Goal: Task Accomplishment & Management: Manage account settings

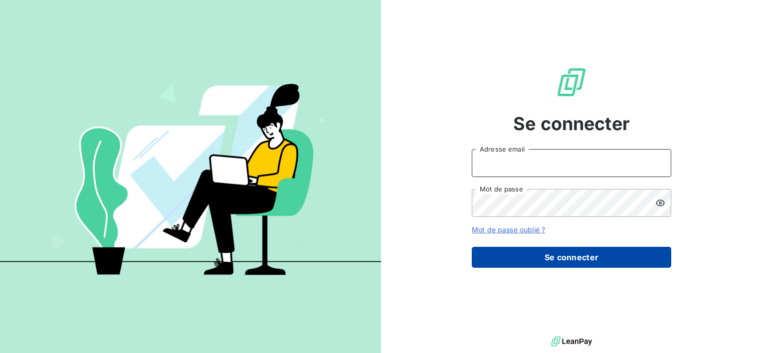
type input "[PERSON_NAME][EMAIL_ADDRESS][DOMAIN_NAME]"
click at [561, 259] on button "Se connecter" at bounding box center [571, 257] width 199 height 21
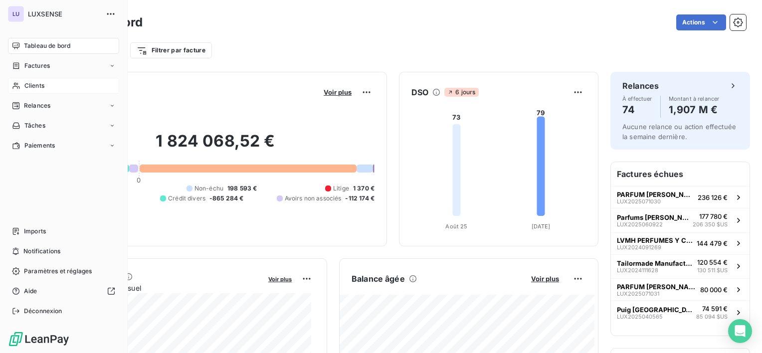
click at [33, 86] on span "Clients" at bounding box center [34, 85] width 20 height 9
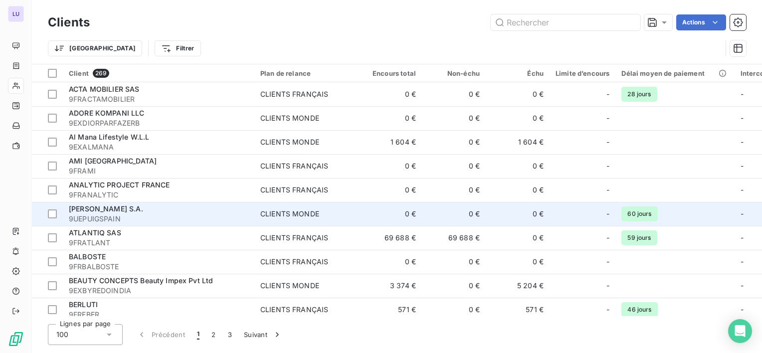
click at [99, 203] on td "[PERSON_NAME] S.A. 9UEPUIGSPAIN" at bounding box center [158, 214] width 191 height 24
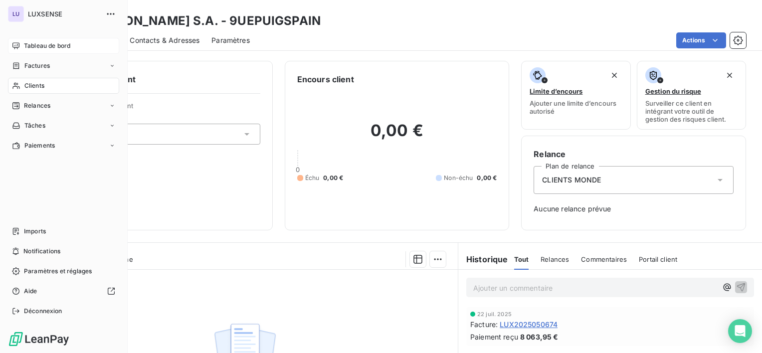
click at [43, 40] on div "Tableau de bord" at bounding box center [63, 46] width 111 height 16
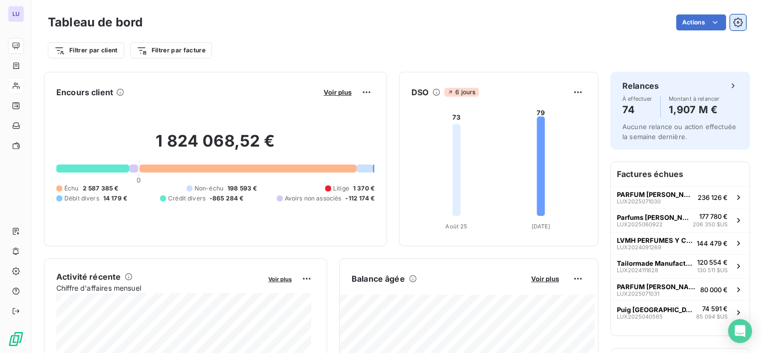
click at [735, 21] on button "button" at bounding box center [738, 22] width 16 height 16
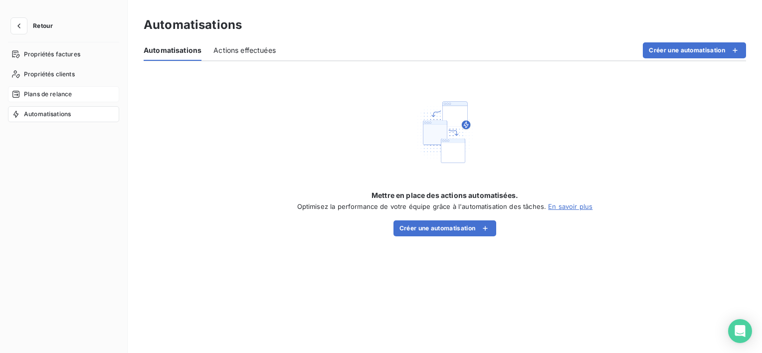
click at [40, 96] on span "Plans de relance" at bounding box center [48, 94] width 48 height 9
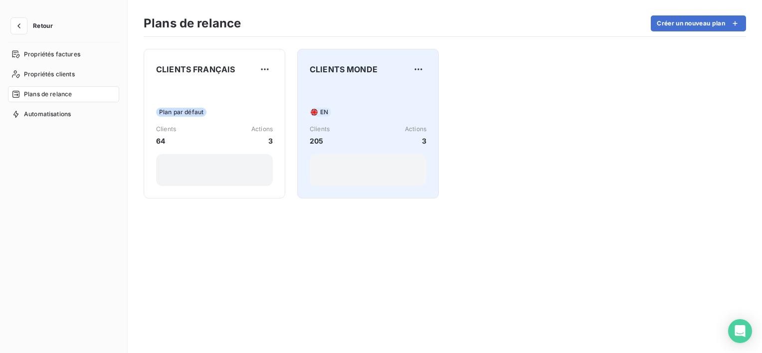
click at [330, 96] on div "EN Clients 205 Actions 3" at bounding box center [368, 135] width 117 height 101
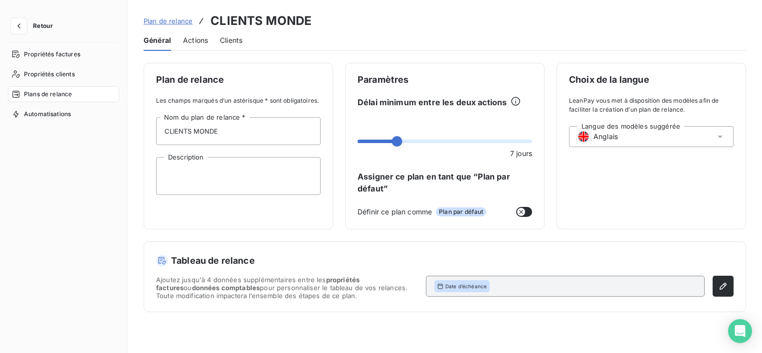
click at [203, 40] on span "Actions" at bounding box center [195, 40] width 25 height 10
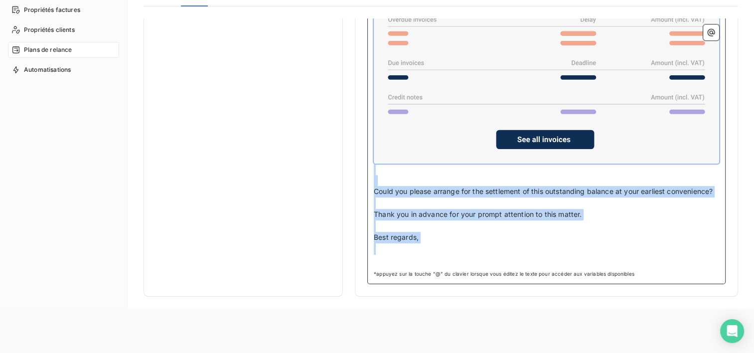
scroll to position [46, 0]
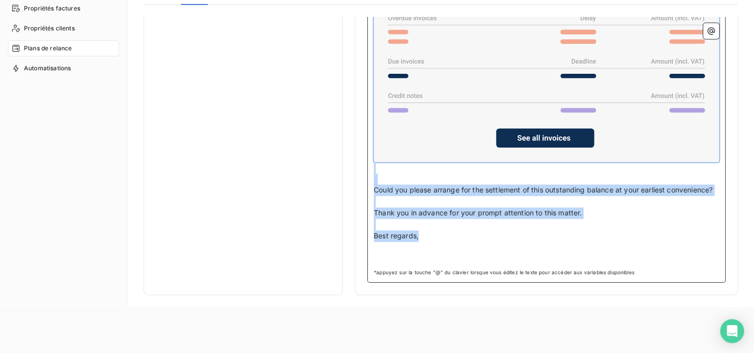
drag, startPoint x: 376, startPoint y: 156, endPoint x: 429, endPoint y: 235, distance: 95.5
click at [429, 235] on div "Dear Accounting team, ﻿ Upon reviewing our financial records, we have noticed t…" at bounding box center [546, 93] width 345 height 343
copy div "Dear Accounting team, ﻿ Upon reviewing our financial records, we have noticed t…"
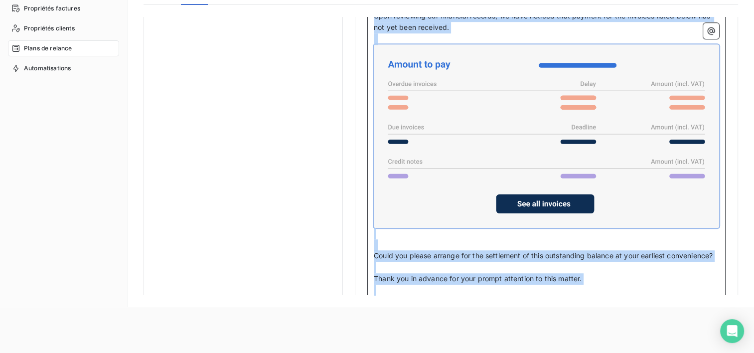
scroll to position [592, 0]
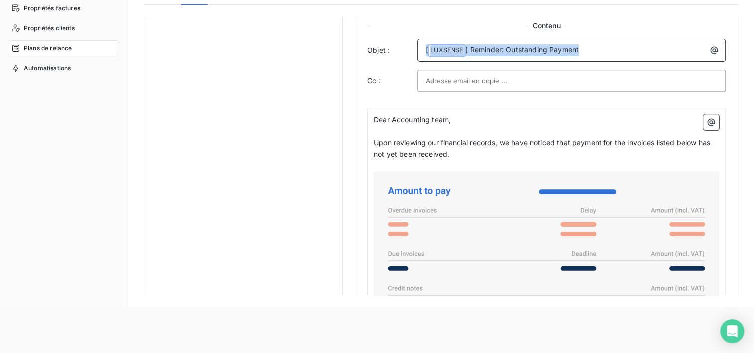
drag, startPoint x: 590, startPoint y: 47, endPoint x: 418, endPoint y: 50, distance: 172.0
click at [418, 50] on div "[ LUXSENSE ﻿ ] Reminder: Outstanding Payment" at bounding box center [571, 50] width 309 height 23
copy p "[ LUXSENSE ﻿ ] Reminder: Outstanding Payment"
drag, startPoint x: 545, startPoint y: 50, endPoint x: 485, endPoint y: 49, distance: 60.8
click at [486, 49] on span "] Reminder: Outstanding Payment" at bounding box center [522, 49] width 113 height 8
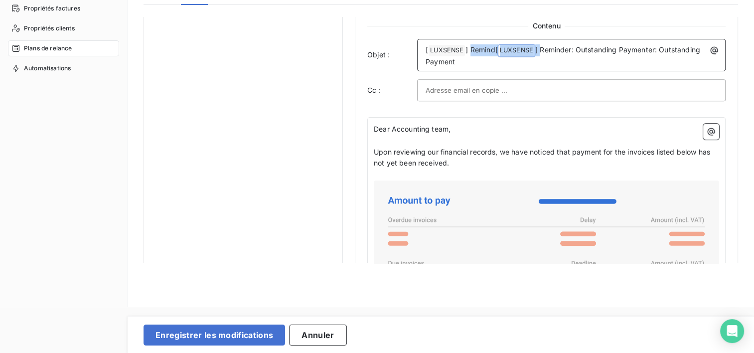
drag, startPoint x: 471, startPoint y: 46, endPoint x: 540, endPoint y: 45, distance: 69.8
click at [540, 45] on p "[ LUXSENSE ﻿ ] Remind[ LUXSENSE ﻿ ] Reminder: Outstanding Paymenter: Outstandin…" at bounding box center [574, 55] width 297 height 23
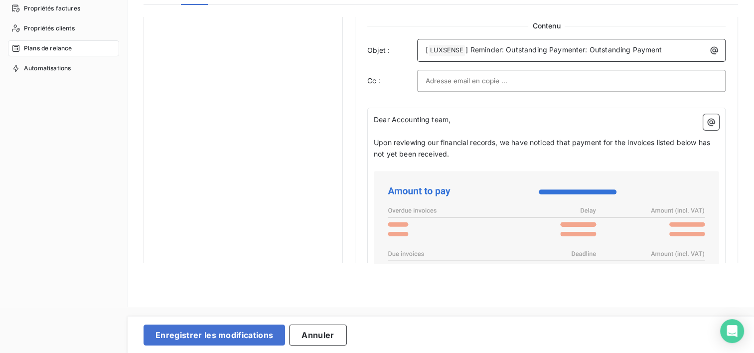
drag, startPoint x: 583, startPoint y: 46, endPoint x: 598, endPoint y: 42, distance: 15.5
click at [583, 46] on span "] Reminder: Outstanding Paymenter: Outstanding Payment" at bounding box center [564, 49] width 196 height 8
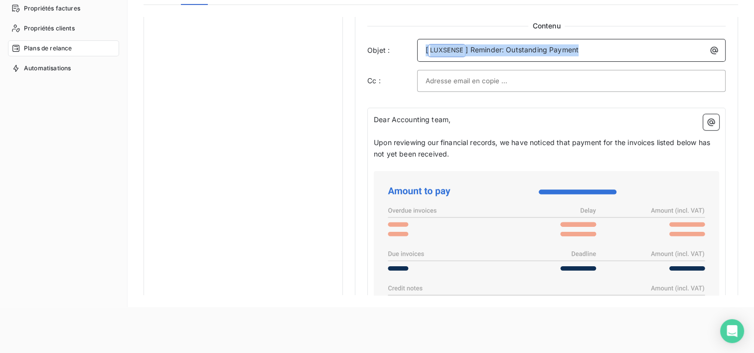
drag, startPoint x: 590, startPoint y: 50, endPoint x: 421, endPoint y: 57, distance: 169.7
click at [421, 57] on div "[ LUXSENSE ﻿ ] Reminder: Outstanding Payment" at bounding box center [571, 50] width 309 height 23
click at [484, 47] on span "] Reminder: Outstanding Payment" at bounding box center [522, 49] width 113 height 8
click at [472, 47] on span "] Reminder: Outstanding Payment" at bounding box center [522, 49] width 113 height 8
drag, startPoint x: 585, startPoint y: 51, endPoint x: 472, endPoint y: 60, distance: 113.5
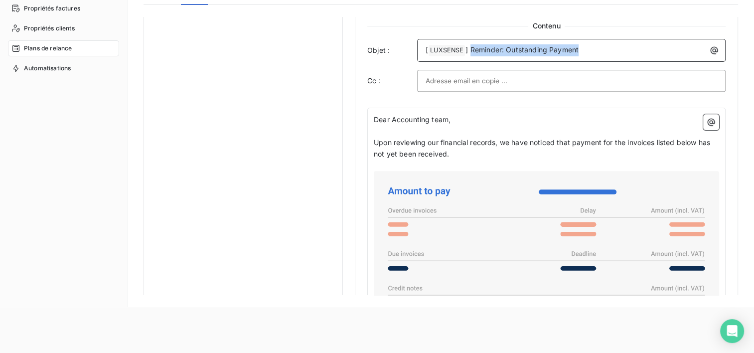
click at [472, 60] on div "[ LUXSENSE ﻿ ] Reminder: Outstanding Payment" at bounding box center [571, 50] width 309 height 23
copy span "Reminder: Outstanding Payment"
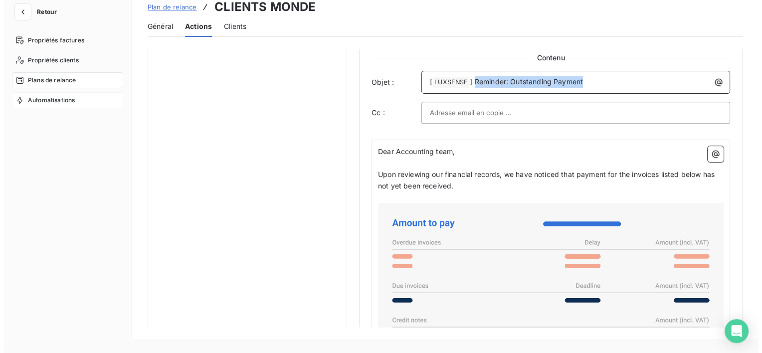
scroll to position [0, 0]
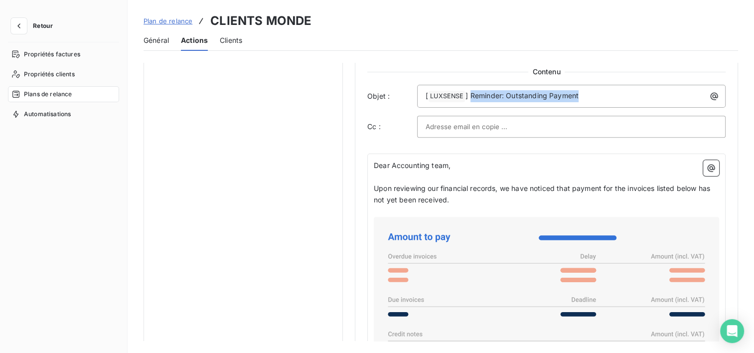
click at [41, 26] on span "Retour" at bounding box center [43, 26] width 20 height 6
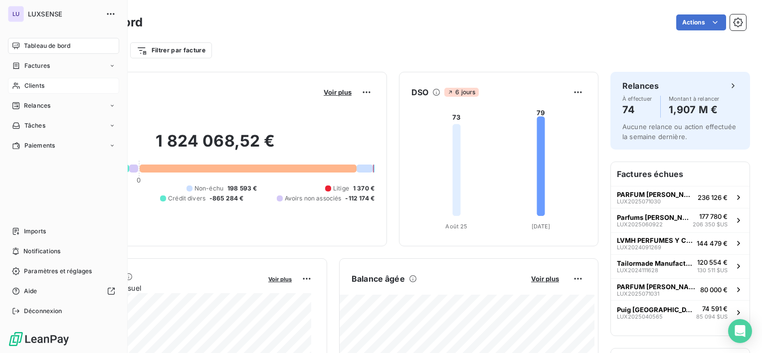
click at [33, 87] on span "Clients" at bounding box center [34, 85] width 20 height 9
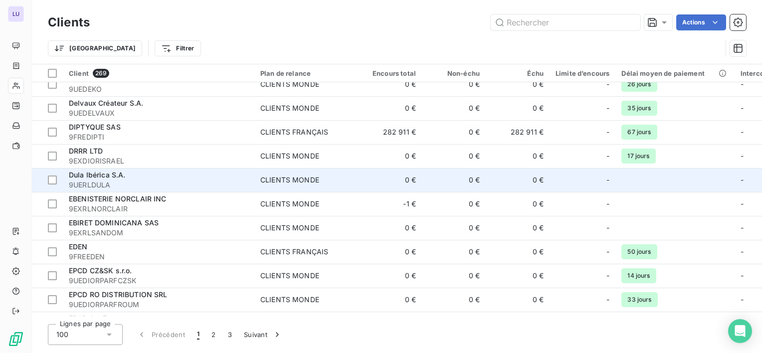
scroll to position [1707, 0]
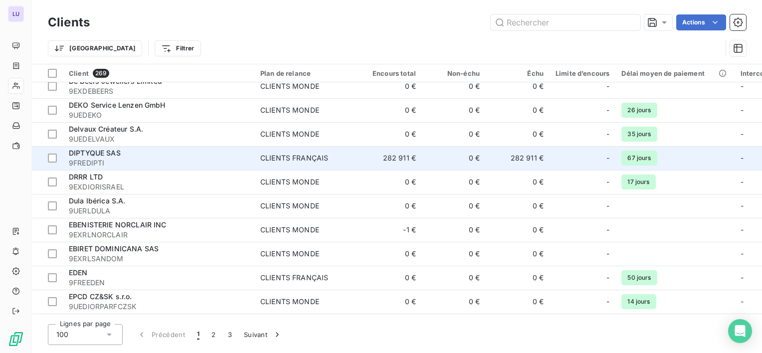
click at [98, 147] on td "DIPTYQUE SAS 9FREDIPTI" at bounding box center [158, 158] width 191 height 24
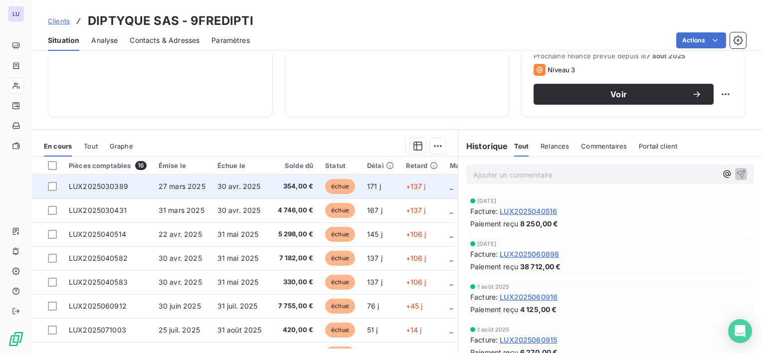
scroll to position [150, 0]
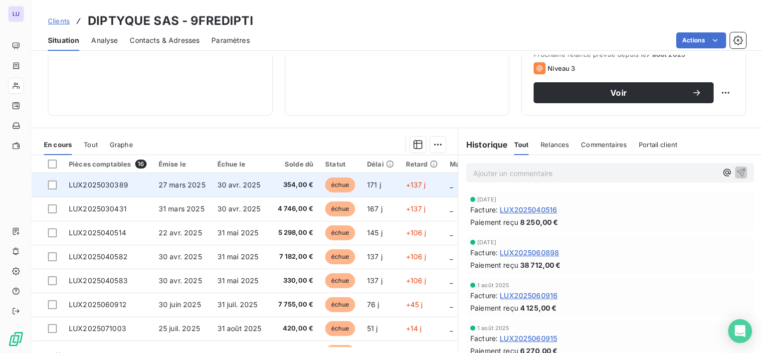
click at [122, 187] on span "LUX2025030389" at bounding box center [98, 184] width 59 height 8
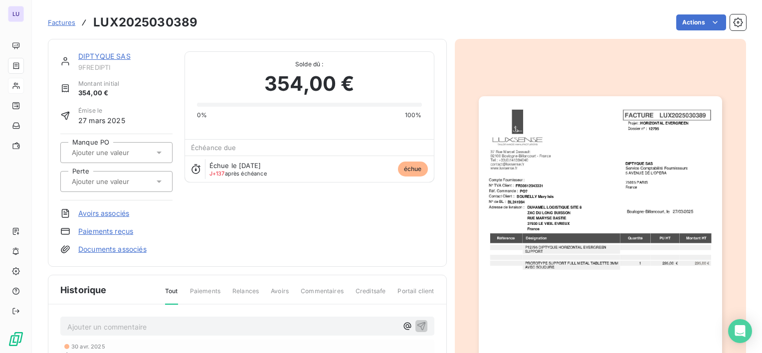
click at [124, 158] on div at bounding box center [111, 152] width 85 height 13
click at [112, 173] on div "oui" at bounding box center [122, 179] width 84 height 16
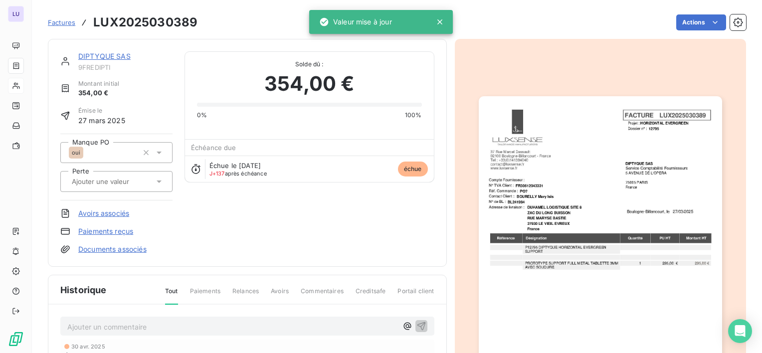
click at [68, 23] on span "Factures" at bounding box center [61, 22] width 27 height 8
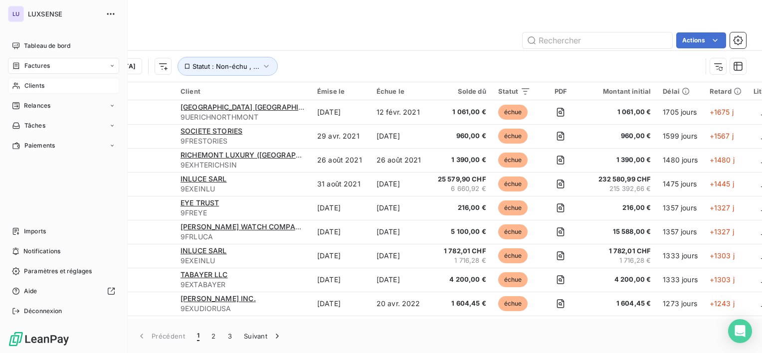
click at [37, 88] on span "Clients" at bounding box center [34, 85] width 20 height 9
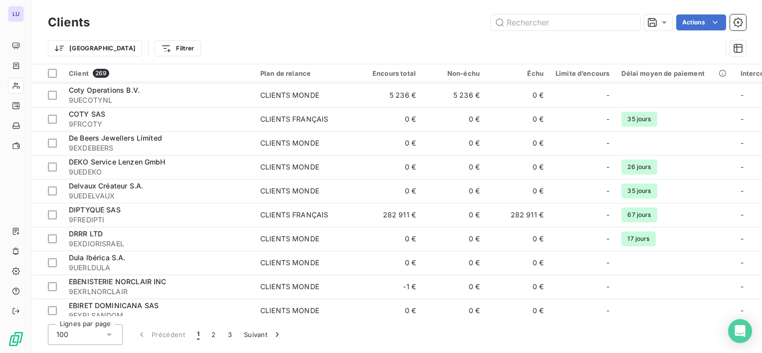
scroll to position [1651, 0]
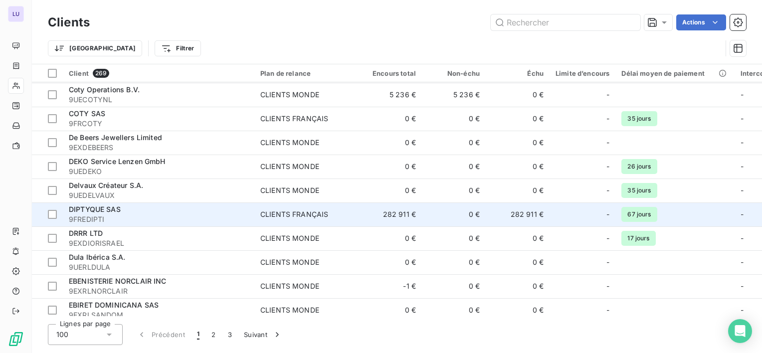
click at [103, 207] on span "DIPTYQUE SAS" at bounding box center [95, 209] width 52 height 8
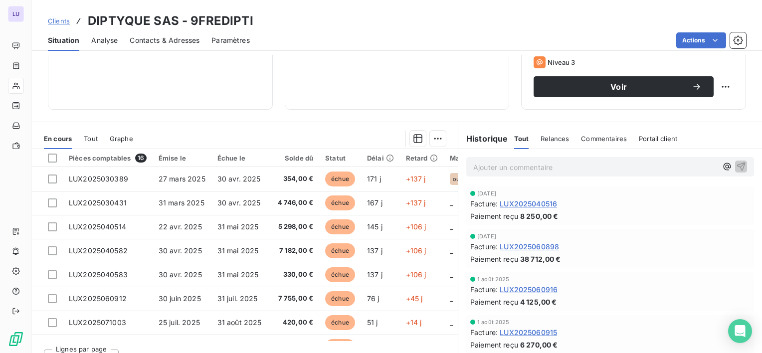
scroll to position [156, 0]
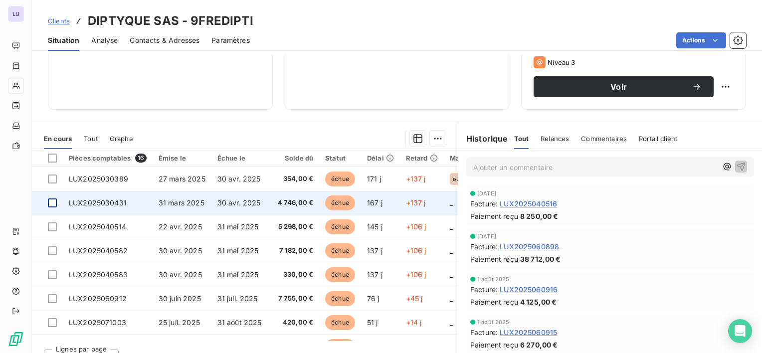
click at [49, 202] on div at bounding box center [52, 202] width 9 height 9
click at [49, 202] on icon at bounding box center [52, 203] width 6 height 6
click at [49, 202] on div at bounding box center [52, 202] width 9 height 9
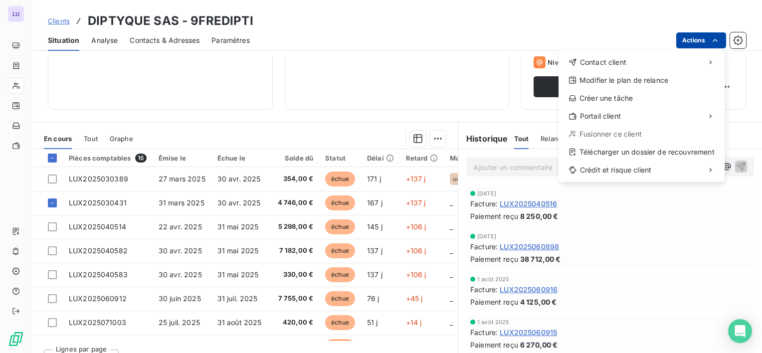
click at [705, 34] on html "LU Clients DIPTYQUE SAS - 9FREDIPTI Situation Analyse Contacts & Adresses Param…" at bounding box center [381, 176] width 762 height 353
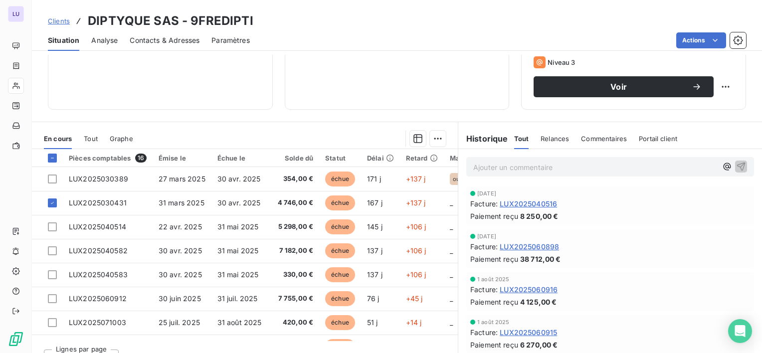
click at [616, 25] on html "LU Clients DIPTYQUE SAS - 9FREDIPTI Situation Analyse Contacts & Adresses Param…" at bounding box center [381, 176] width 762 height 353
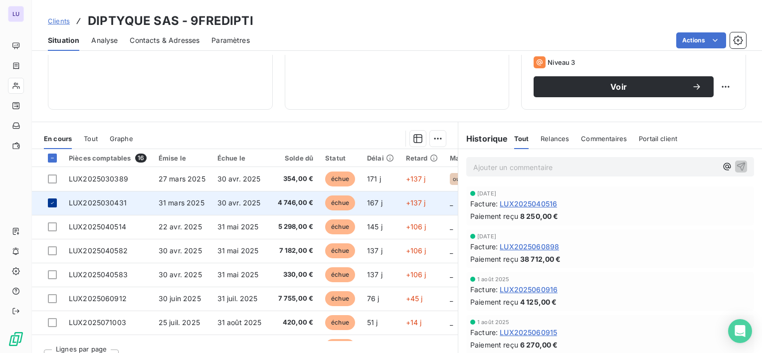
click at [55, 203] on div at bounding box center [52, 202] width 9 height 9
click at [444, 202] on td "_" at bounding box center [468, 203] width 49 height 24
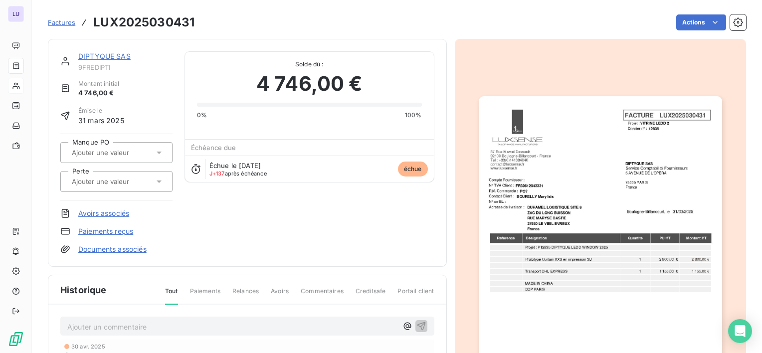
click at [106, 150] on input "text" at bounding box center [121, 152] width 100 height 9
click at [94, 175] on div "oui" at bounding box center [87, 179] width 14 height 12
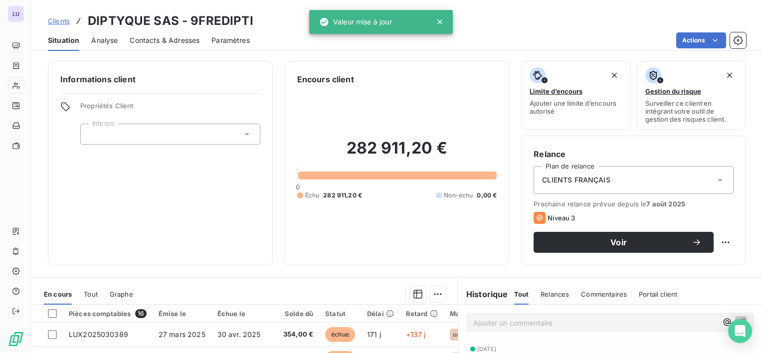
scroll to position [118, 0]
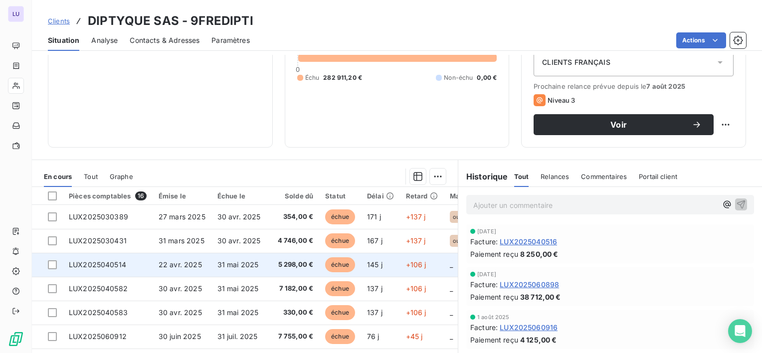
click at [67, 266] on td "LUX2025040514" at bounding box center [108, 265] width 90 height 24
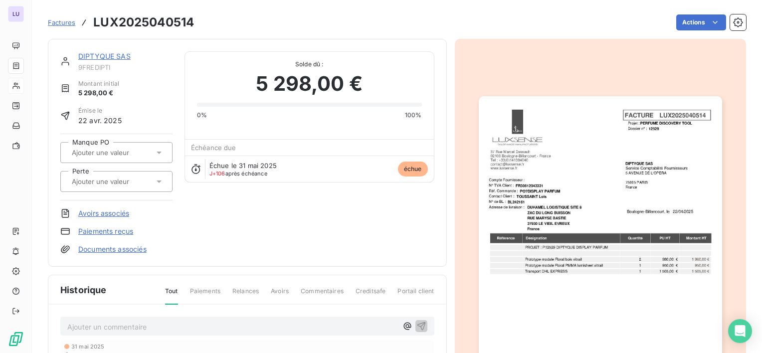
click at [149, 144] on div at bounding box center [116, 152] width 112 height 21
click at [110, 175] on div "oui" at bounding box center [122, 179] width 84 height 16
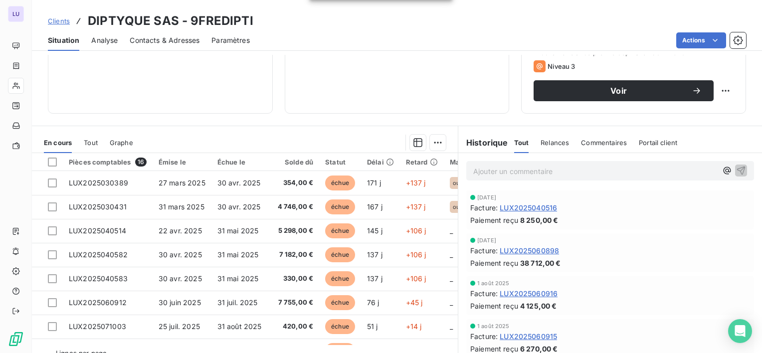
scroll to position [173, 0]
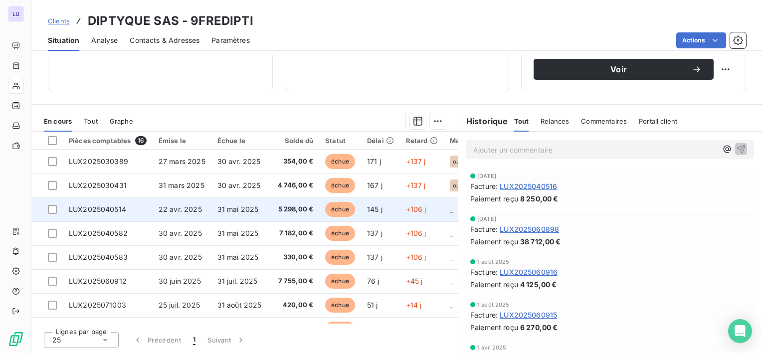
click at [126, 207] on td "LUX2025040514" at bounding box center [108, 209] width 90 height 24
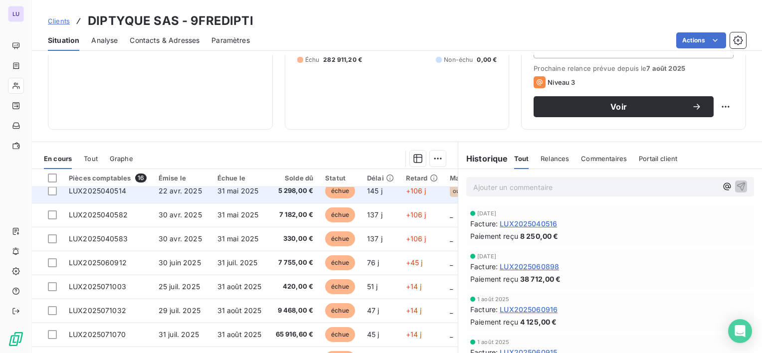
scroll to position [57, 0]
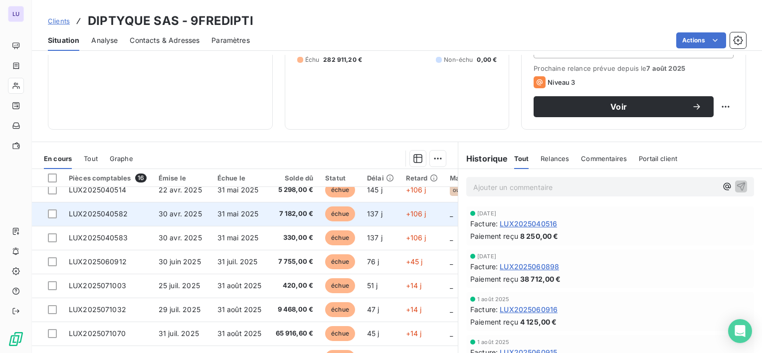
click at [92, 210] on span "LUX2025040582" at bounding box center [98, 213] width 59 height 8
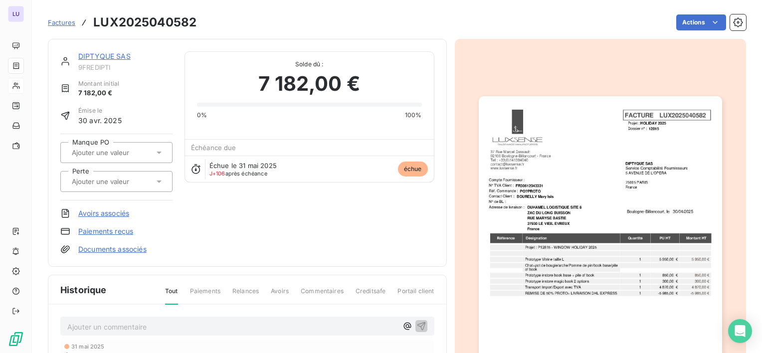
click at [107, 155] on input "text" at bounding box center [121, 152] width 100 height 9
click at [88, 183] on div "oui" at bounding box center [87, 179] width 14 height 12
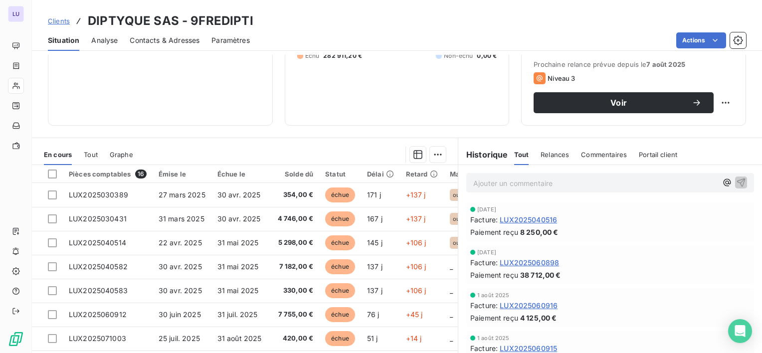
scroll to position [57, 0]
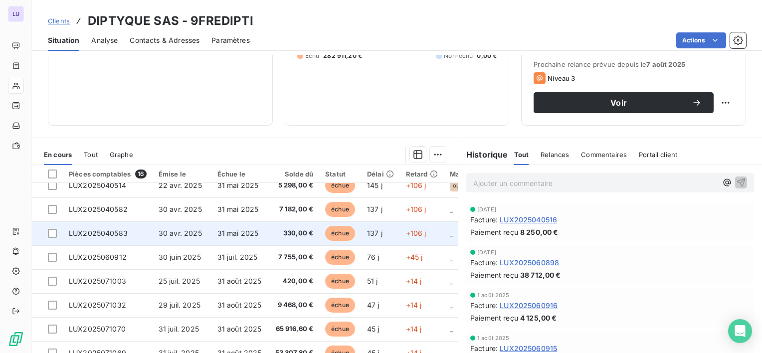
click at [117, 237] on td "LUX2025040583" at bounding box center [108, 233] width 90 height 24
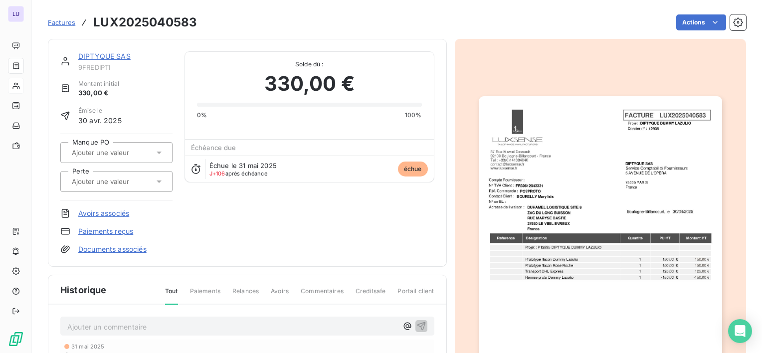
click at [106, 151] on input "text" at bounding box center [121, 152] width 100 height 9
click at [93, 172] on div "oui" at bounding box center [122, 179] width 84 height 16
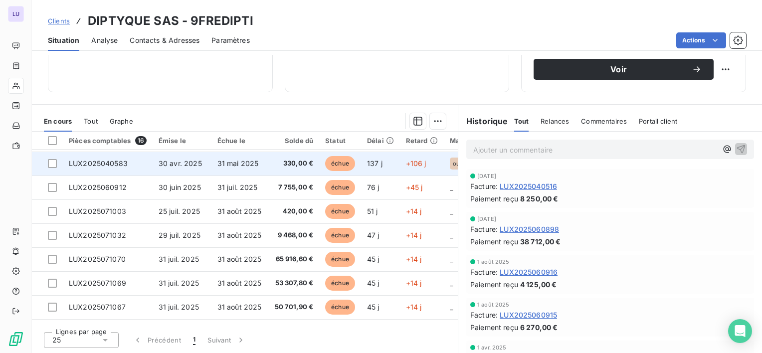
scroll to position [101, 0]
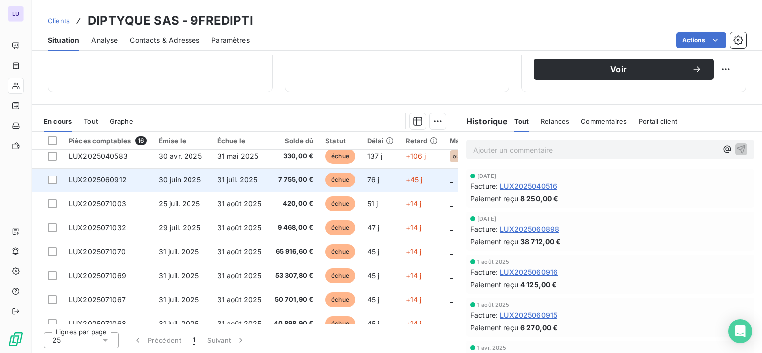
click at [98, 182] on span "LUX2025060912" at bounding box center [98, 179] width 58 height 8
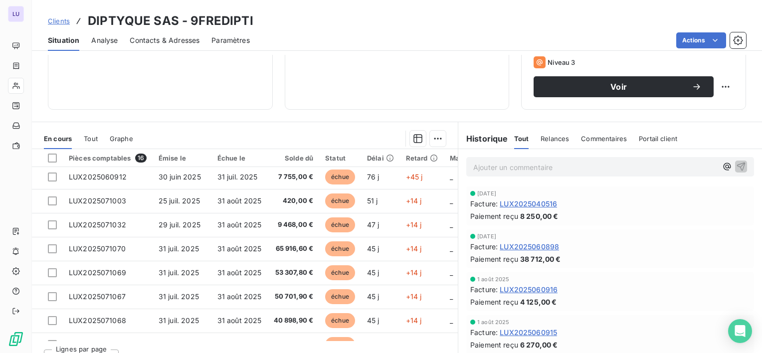
scroll to position [122, 0]
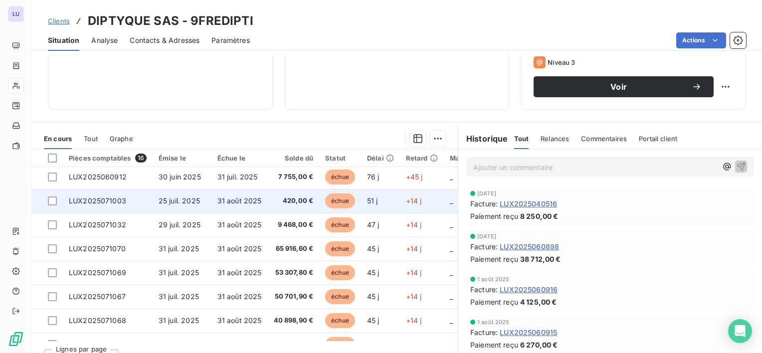
click at [119, 201] on span "LUX2025071003" at bounding box center [97, 200] width 57 height 8
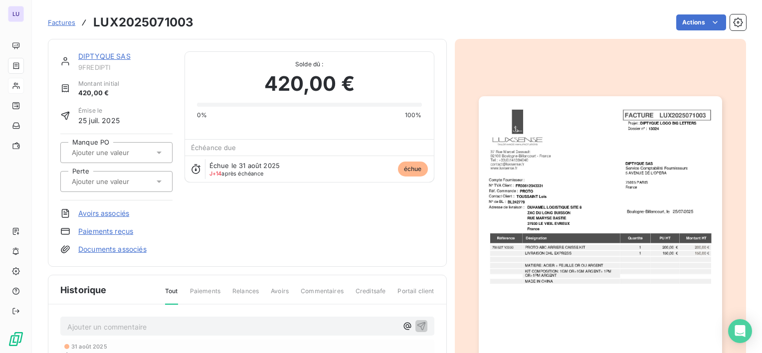
click at [109, 150] on input "text" at bounding box center [121, 152] width 100 height 9
click at [104, 173] on div "oui" at bounding box center [122, 179] width 84 height 16
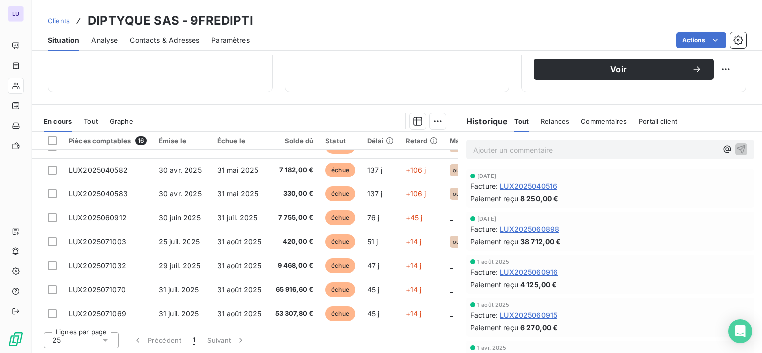
scroll to position [64, 0]
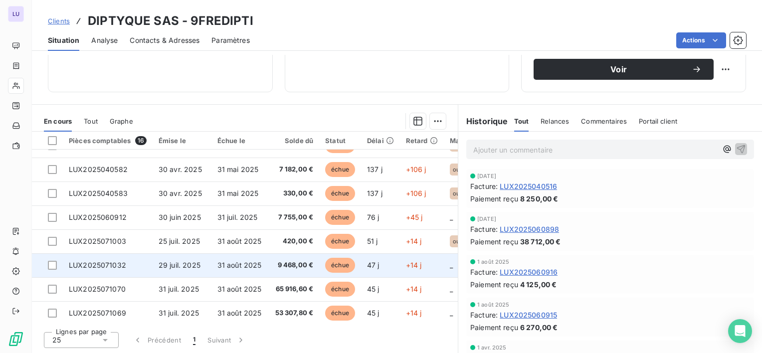
click at [128, 268] on td "LUX2025071032" at bounding box center [108, 265] width 90 height 24
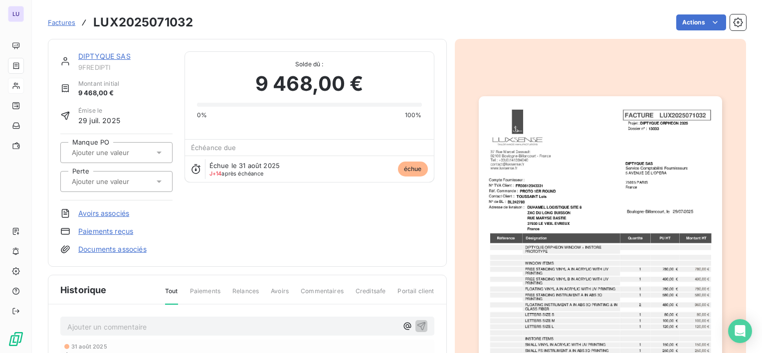
click at [96, 149] on input "text" at bounding box center [121, 152] width 100 height 9
click at [86, 171] on div "oui" at bounding box center [122, 179] width 84 height 16
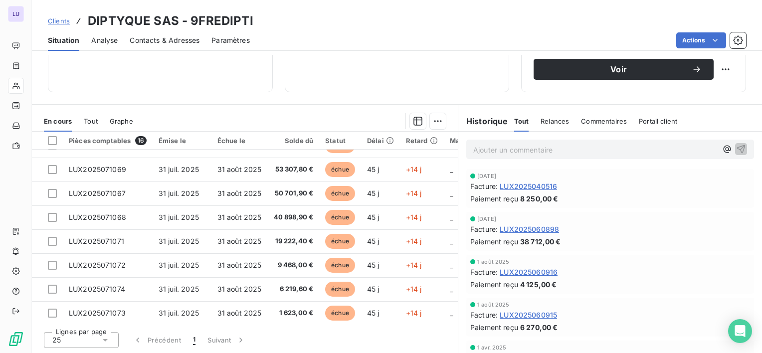
scroll to position [211, 0]
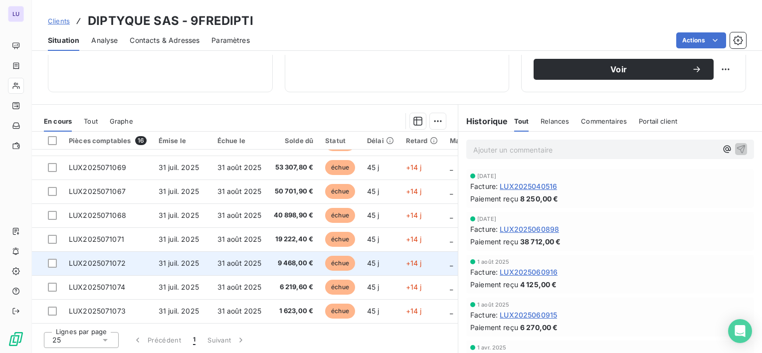
click at [119, 260] on span "LUX2025071072" at bounding box center [97, 263] width 57 height 8
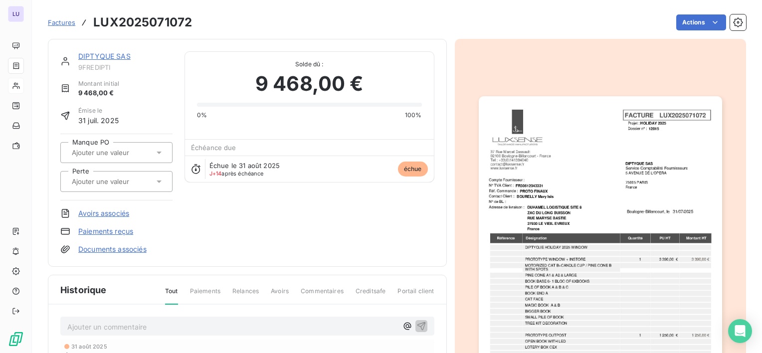
click at [100, 151] on input "text" at bounding box center [121, 152] width 100 height 9
click at [98, 171] on div "oui" at bounding box center [122, 179] width 84 height 16
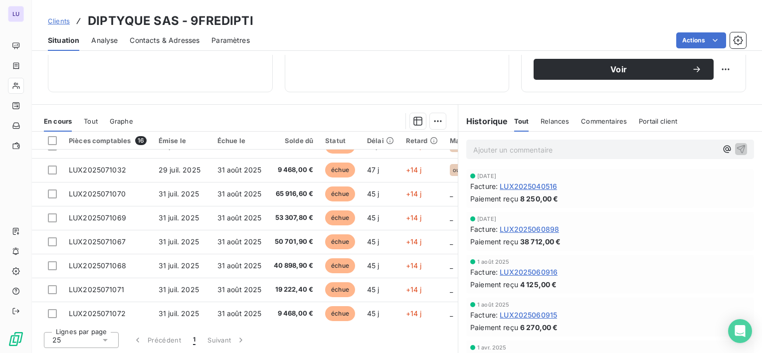
scroll to position [213, 0]
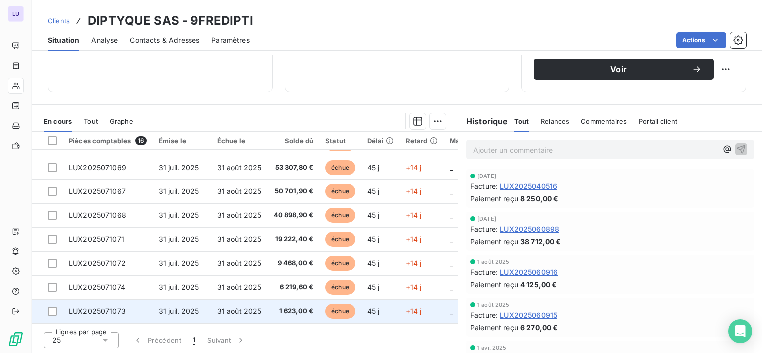
click at [130, 309] on td "LUX2025071073" at bounding box center [108, 311] width 90 height 24
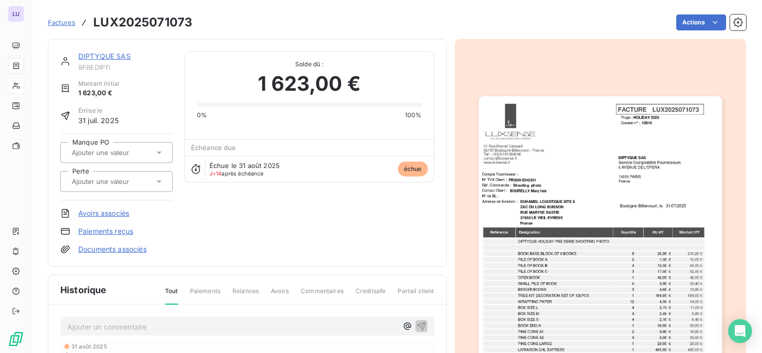
click at [98, 143] on div at bounding box center [116, 152] width 112 height 21
click at [96, 171] on div "oui" at bounding box center [122, 179] width 84 height 16
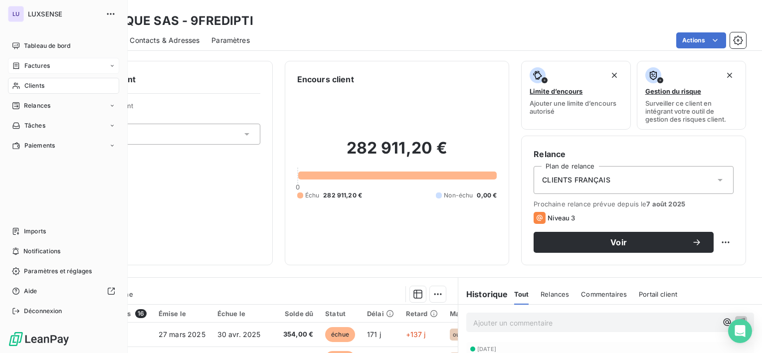
click at [41, 67] on span "Factures" at bounding box center [36, 65] width 25 height 9
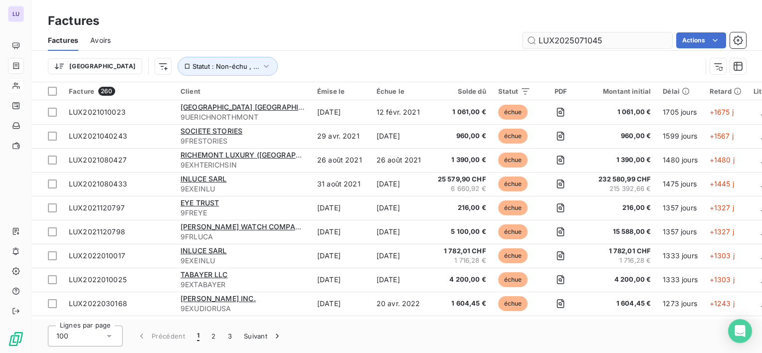
type input "LUX2025071045"
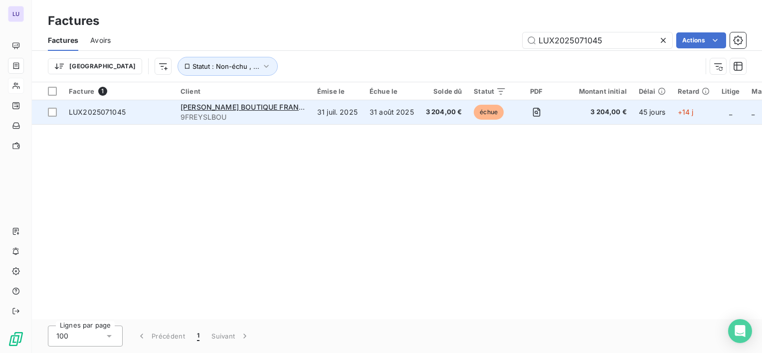
click at [117, 113] on span "LUX2025071045" at bounding box center [97, 112] width 57 height 8
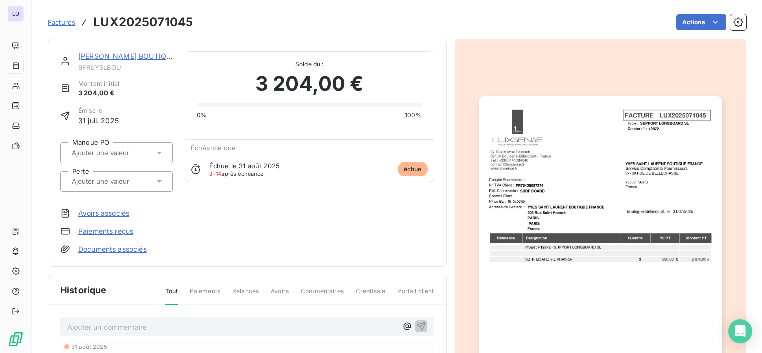
click at [141, 158] on div at bounding box center [111, 152] width 85 height 13
click at [118, 173] on div "oui" at bounding box center [122, 179] width 84 height 16
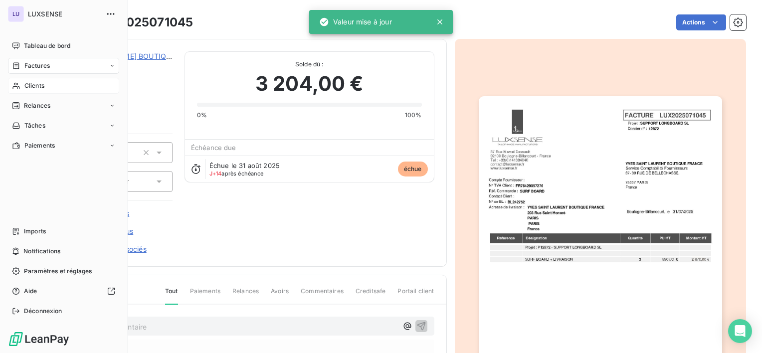
click at [36, 64] on span "Factures" at bounding box center [36, 65] width 25 height 9
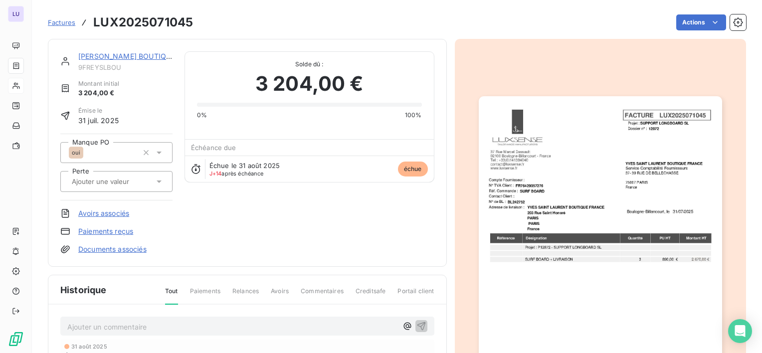
click at [59, 24] on span "Factures" at bounding box center [61, 22] width 27 height 8
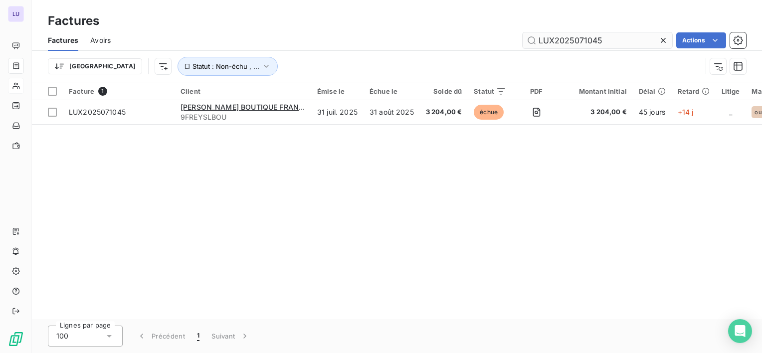
click at [577, 37] on input "LUX2025071045" at bounding box center [597, 40] width 150 height 16
type input "LUX2024121904"
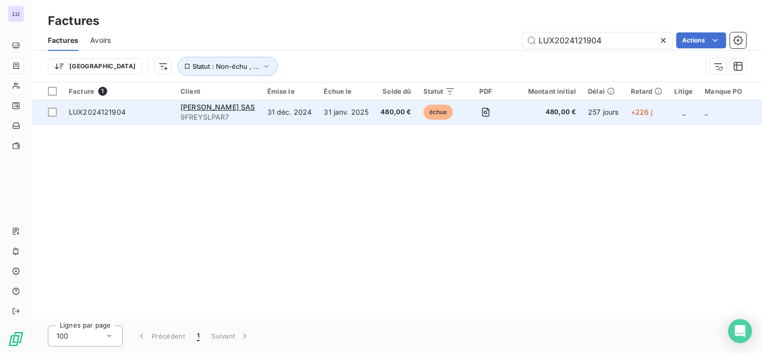
click at [125, 104] on td "LUX2024121904" at bounding box center [119, 112] width 112 height 24
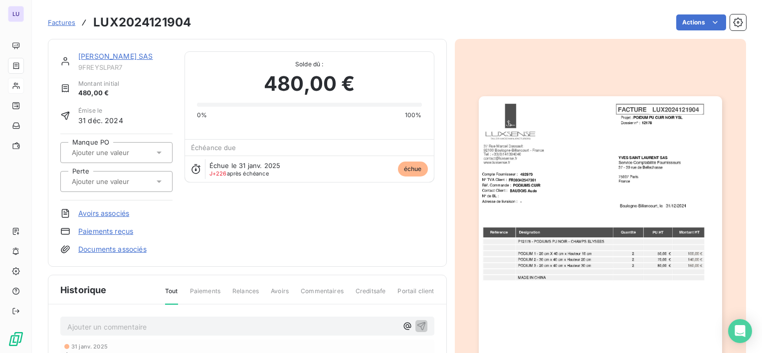
click at [113, 148] on input "text" at bounding box center [121, 152] width 100 height 9
click at [99, 171] on div "oui" at bounding box center [122, 179] width 84 height 16
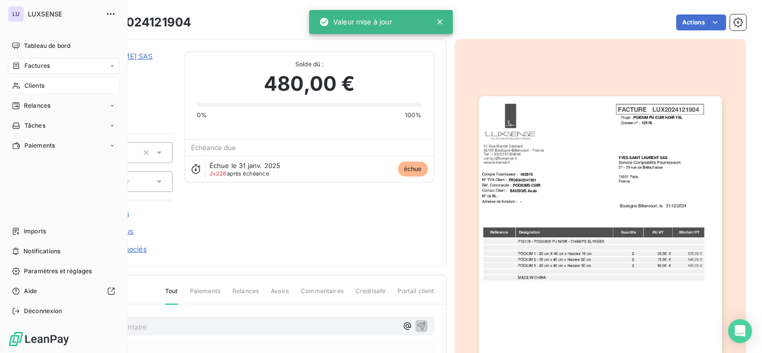
click at [34, 72] on div "Factures" at bounding box center [63, 66] width 111 height 16
click at [41, 67] on span "Factures" at bounding box center [36, 65] width 25 height 9
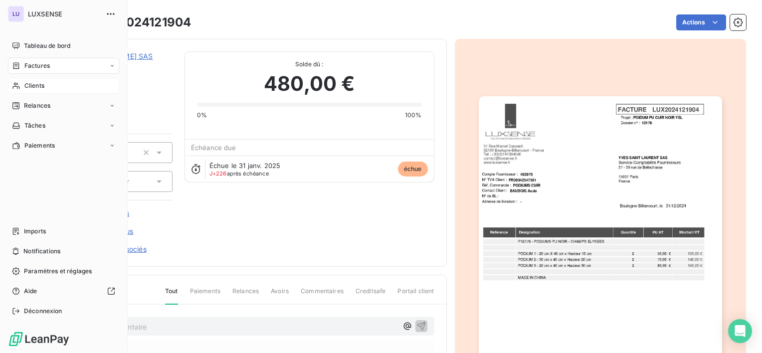
click at [41, 67] on span "Factures" at bounding box center [36, 65] width 25 height 9
click at [34, 81] on span "Factures" at bounding box center [36, 85] width 25 height 9
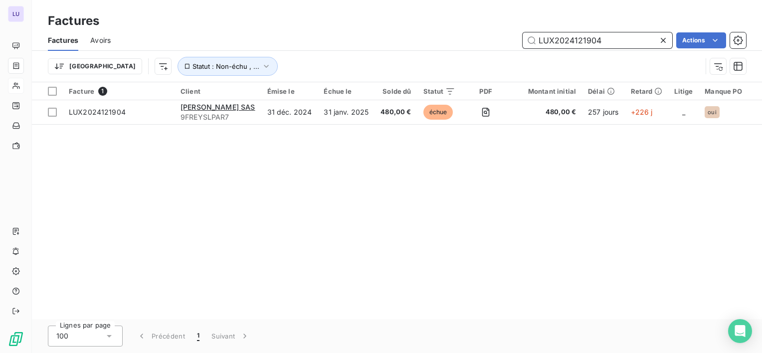
click at [616, 44] on input "LUX2024121904" at bounding box center [597, 40] width 150 height 16
paste input "5060808"
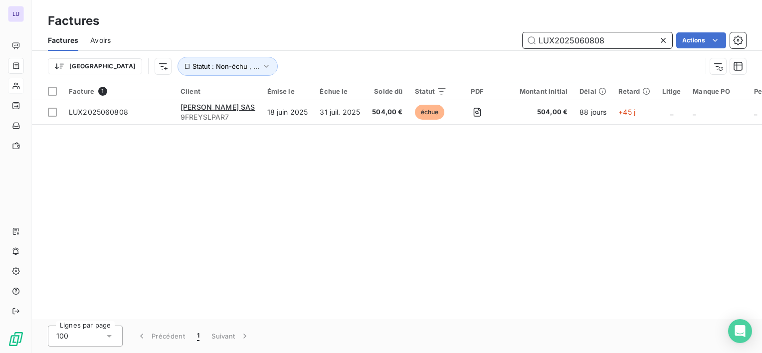
type input "LUX2025060808"
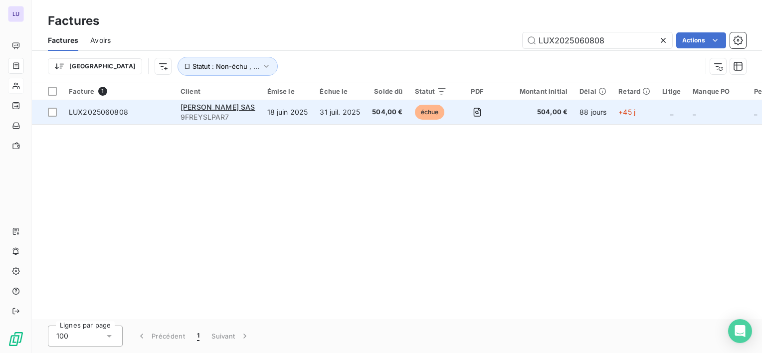
click at [103, 112] on span "LUX2025060808" at bounding box center [98, 112] width 59 height 8
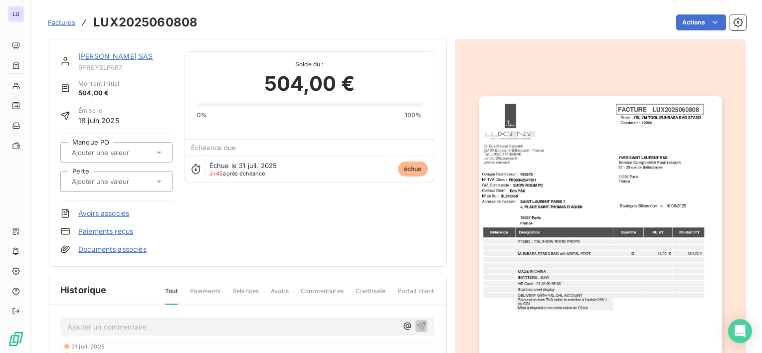
click at [112, 144] on div at bounding box center [116, 152] width 112 height 21
click at [127, 180] on div "oui" at bounding box center [122, 179] width 84 height 16
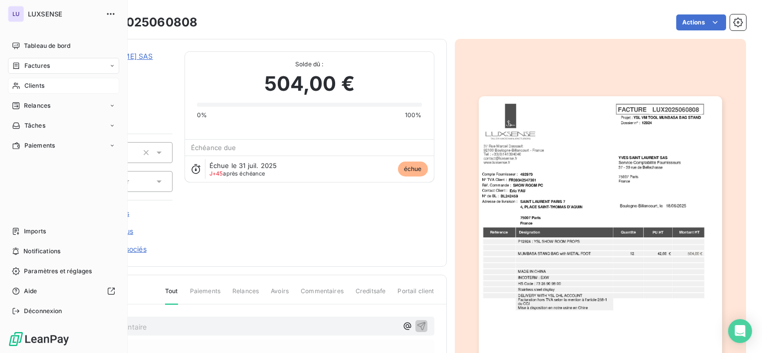
click at [37, 67] on span "Factures" at bounding box center [36, 65] width 25 height 9
click at [34, 71] on div "Factures" at bounding box center [63, 66] width 111 height 16
click at [35, 84] on span "Factures" at bounding box center [36, 85] width 25 height 9
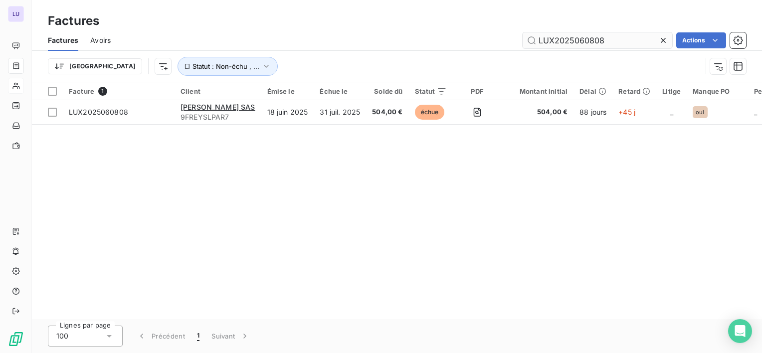
click at [607, 37] on input "LUX2025060808" at bounding box center [597, 40] width 150 height 16
type input "LUX2025060845"
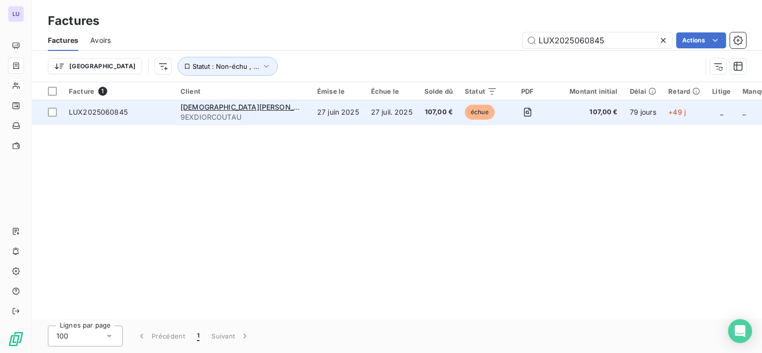
click at [111, 115] on span "LUX2025060845" at bounding box center [98, 112] width 59 height 8
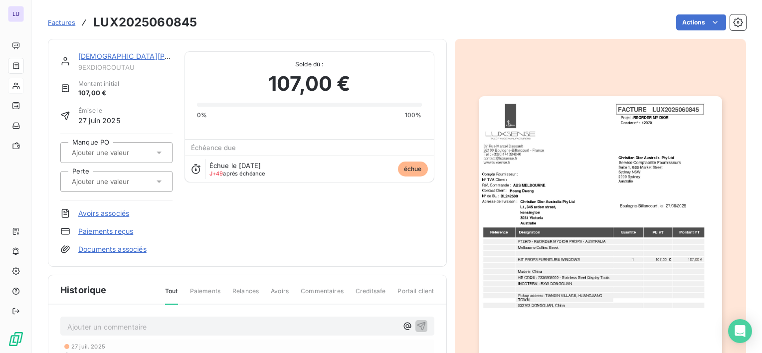
click at [134, 153] on input "text" at bounding box center [121, 152] width 100 height 9
click at [112, 173] on div "oui" at bounding box center [122, 179] width 84 height 16
click at [65, 22] on span "Factures" at bounding box center [61, 22] width 27 height 8
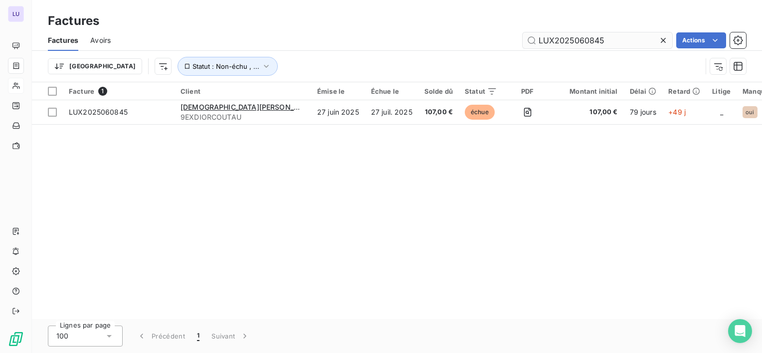
click at [610, 42] on input "LUX2025060845" at bounding box center [597, 40] width 150 height 16
type input "LUX2025060844"
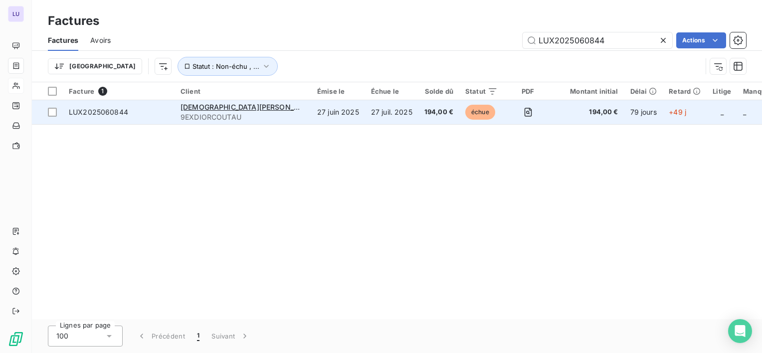
click at [116, 110] on span "LUX2025060844" at bounding box center [98, 112] width 59 height 8
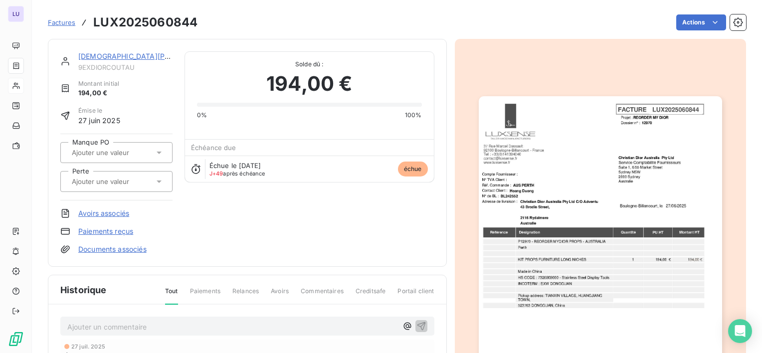
click at [123, 150] on input "text" at bounding box center [121, 152] width 100 height 9
click at [114, 173] on div "oui" at bounding box center [122, 179] width 84 height 16
click at [59, 18] on span "Factures" at bounding box center [61, 22] width 27 height 8
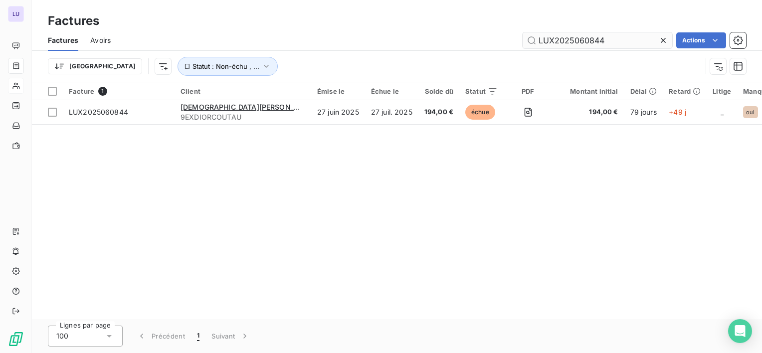
click at [614, 37] on input "LUX2025060844" at bounding box center [597, 40] width 150 height 16
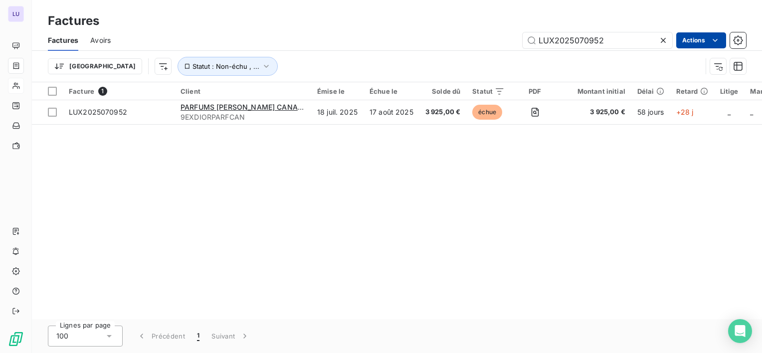
type input "LUX2025070952"
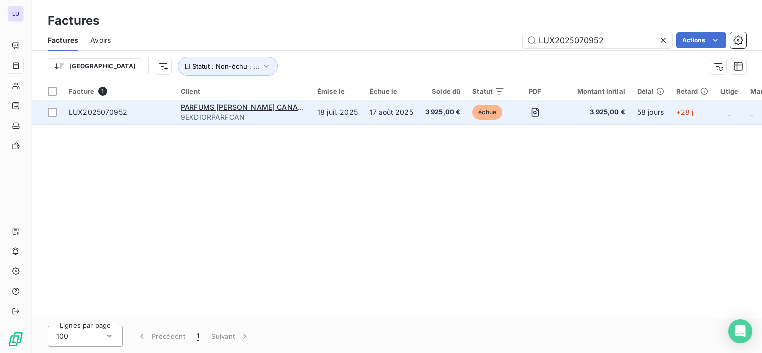
click at [96, 121] on td "LUX2025070952" at bounding box center [119, 112] width 112 height 24
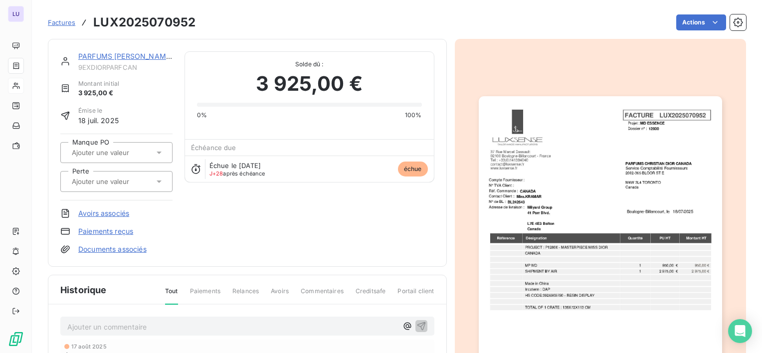
click at [104, 148] on input "text" at bounding box center [121, 152] width 100 height 9
click at [96, 171] on div "oui" at bounding box center [122, 179] width 84 height 16
click at [63, 26] on span "Factures" at bounding box center [61, 22] width 27 height 8
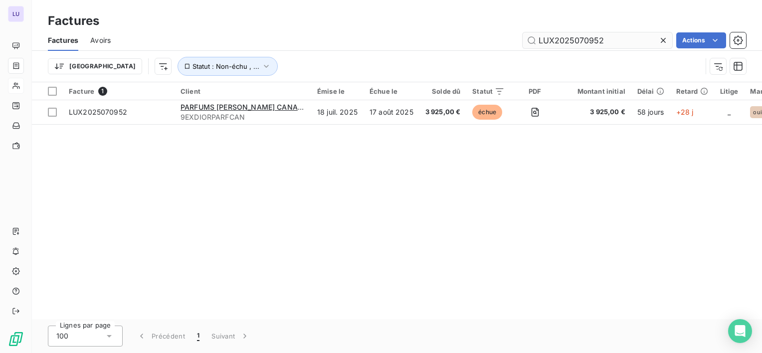
click at [576, 42] on input "LUX2025070952" at bounding box center [597, 40] width 150 height 16
type input "LUX2025050643"
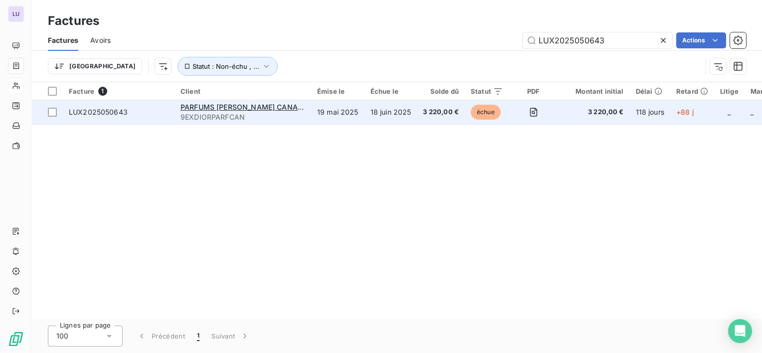
click at [132, 102] on td "LUX2025050643" at bounding box center [119, 112] width 112 height 24
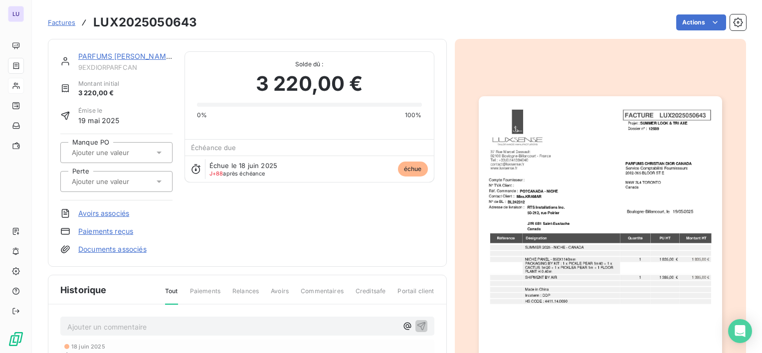
click at [150, 150] on input "text" at bounding box center [121, 152] width 100 height 9
click at [143, 174] on div "oui" at bounding box center [122, 179] width 84 height 16
click at [66, 22] on span "Factures" at bounding box center [61, 22] width 27 height 8
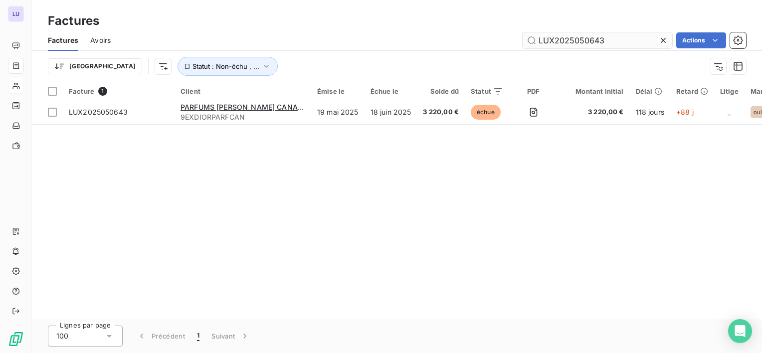
click at [562, 38] on input "LUX2025050643" at bounding box center [597, 40] width 150 height 16
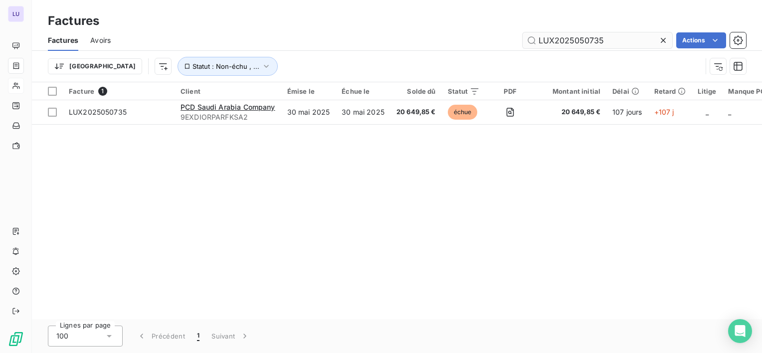
drag, startPoint x: 584, startPoint y: 30, endPoint x: 567, endPoint y: 36, distance: 18.4
click at [567, 36] on div "Factures Avoirs LUX2025050735 Actions" at bounding box center [397, 40] width 730 height 21
click at [567, 36] on input "LUX2025050735" at bounding box center [597, 40] width 150 height 16
paste input "4101528"
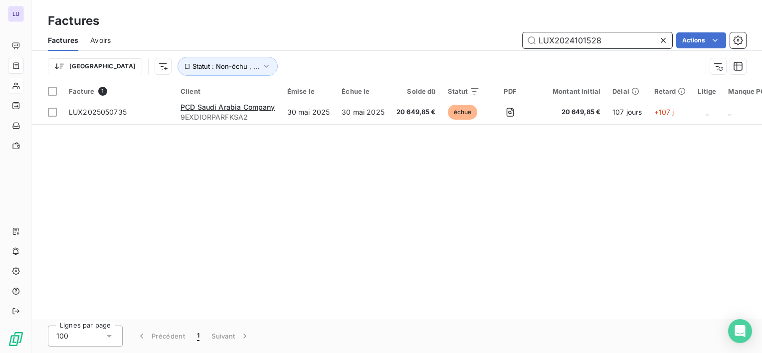
type input "LUX2024101528"
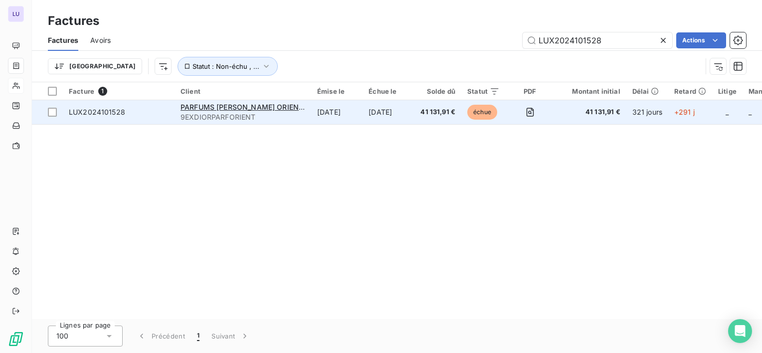
click at [135, 115] on span "LUX2024101528" at bounding box center [119, 112] width 100 height 10
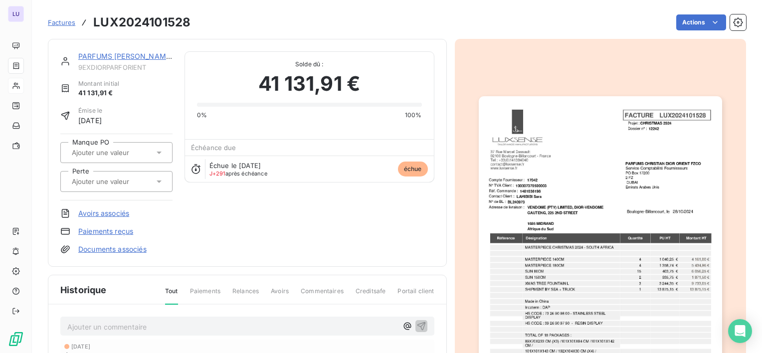
drag, startPoint x: 104, startPoint y: 147, endPoint x: 126, endPoint y: 150, distance: 21.6
click at [126, 150] on div at bounding box center [111, 152] width 85 height 13
click at [126, 150] on input "text" at bounding box center [121, 152] width 100 height 9
click at [131, 155] on input "text" at bounding box center [121, 152] width 100 height 9
click at [124, 171] on div "oui" at bounding box center [122, 179] width 84 height 16
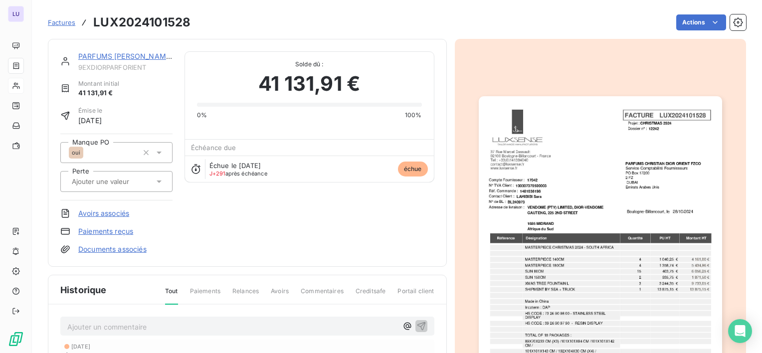
click at [56, 18] on span "Factures" at bounding box center [61, 22] width 27 height 8
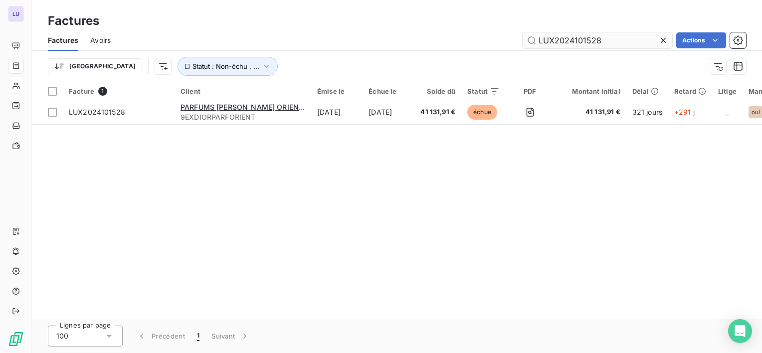
click at [557, 37] on input "LUX2024101528" at bounding box center [597, 40] width 150 height 16
type input "LUX2025040491"
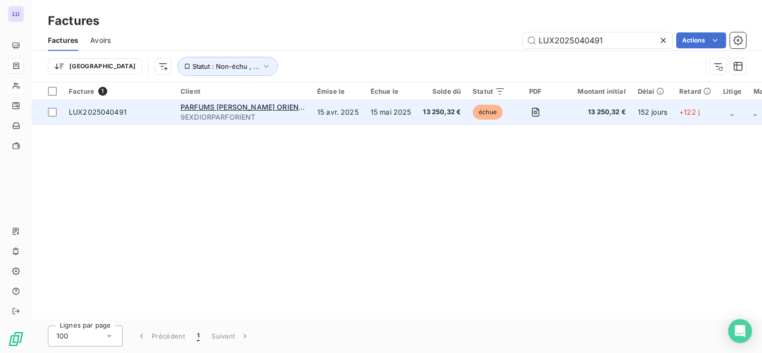
click at [137, 110] on span "LUX2025040491" at bounding box center [119, 112] width 100 height 10
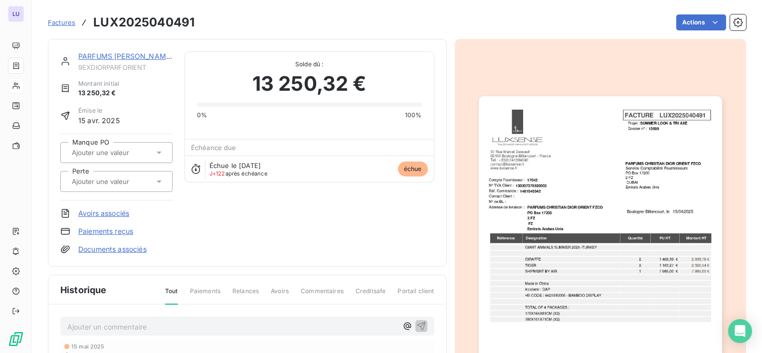
click at [92, 153] on input "text" at bounding box center [121, 152] width 100 height 9
click at [89, 169] on li "oui" at bounding box center [116, 179] width 112 height 24
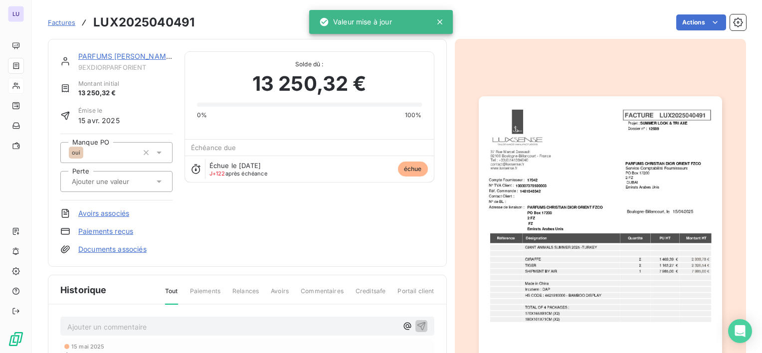
click at [68, 23] on span "Factures" at bounding box center [61, 22] width 27 height 8
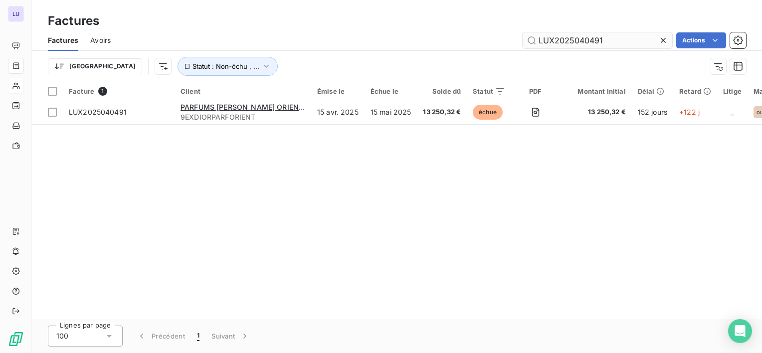
click at [550, 40] on input "LUX2025040491" at bounding box center [597, 40] width 150 height 16
type input "LUX2025071065"
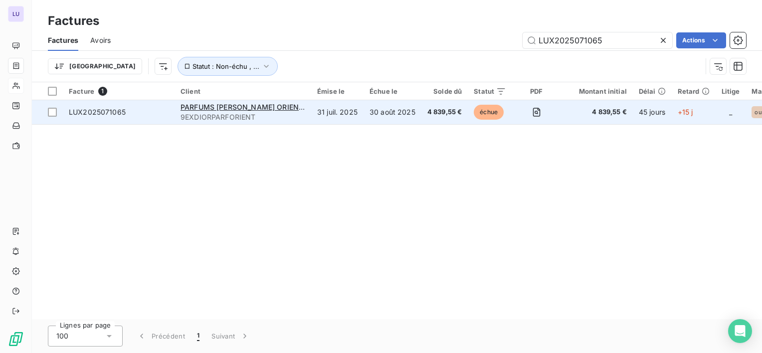
click at [135, 114] on span "LUX2025071065" at bounding box center [119, 112] width 100 height 10
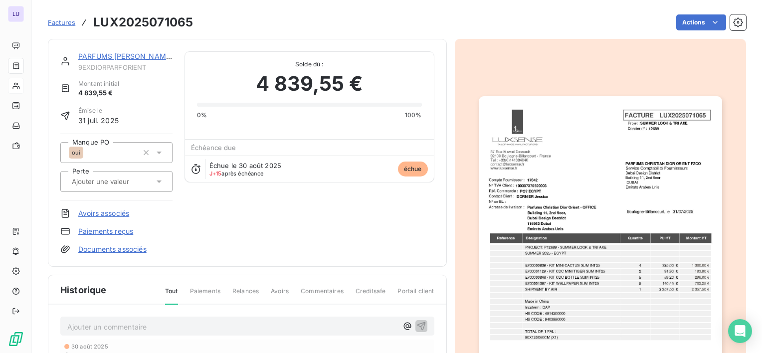
click at [56, 19] on span "Factures" at bounding box center [61, 22] width 27 height 8
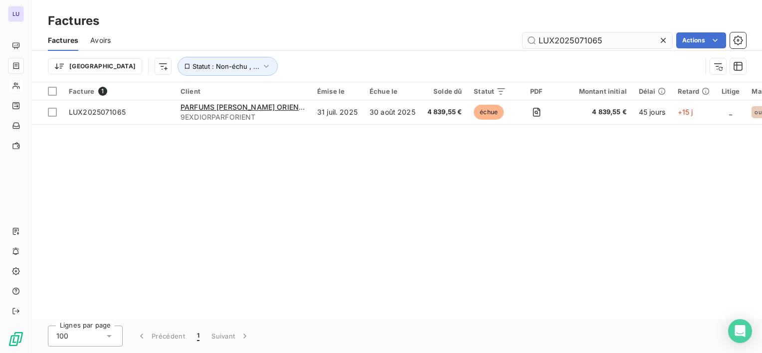
click at [550, 39] on input "LUX2025071065" at bounding box center [597, 40] width 150 height 16
type input "LUX2025071064"
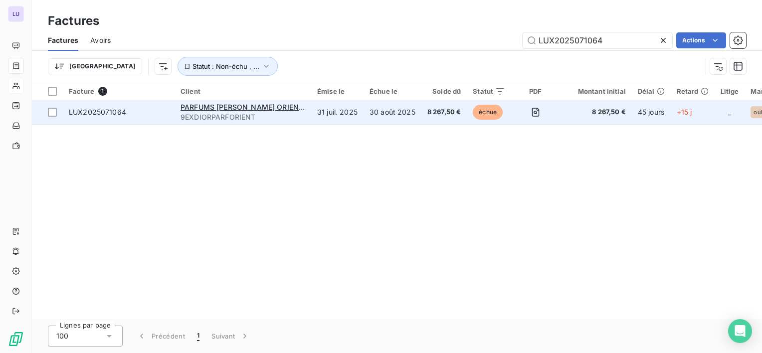
click at [124, 113] on span "LUX2025071064" at bounding box center [97, 112] width 57 height 8
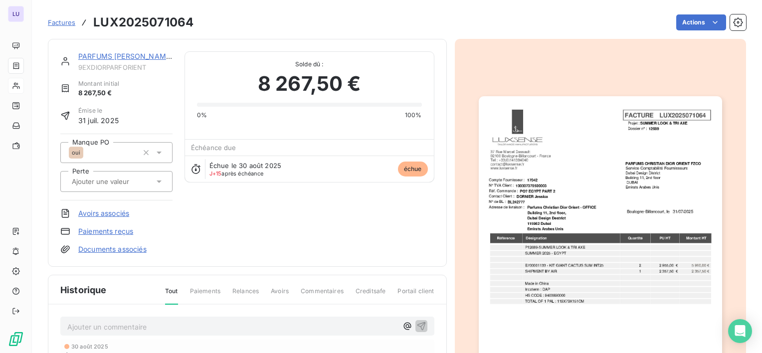
click at [61, 20] on span "Factures" at bounding box center [61, 22] width 27 height 8
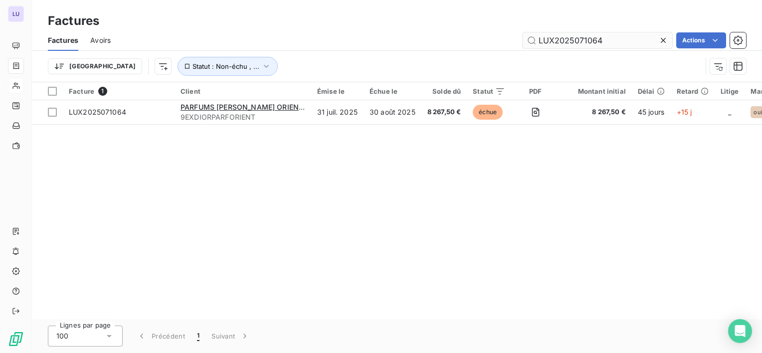
click at [570, 37] on input "LUX2025071064" at bounding box center [597, 40] width 150 height 16
type input "LUX2025040496"
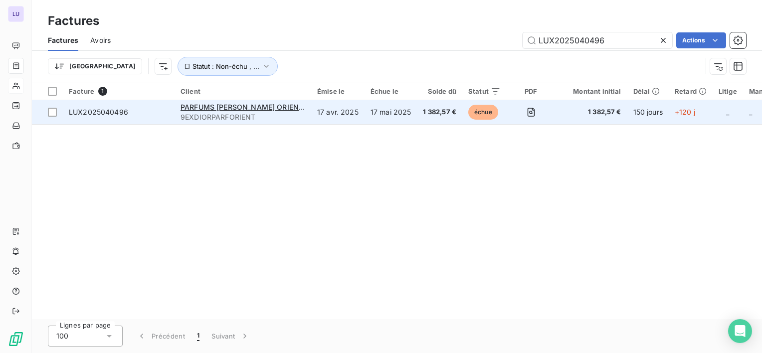
click at [91, 117] on td "LUX2025040496" at bounding box center [119, 112] width 112 height 24
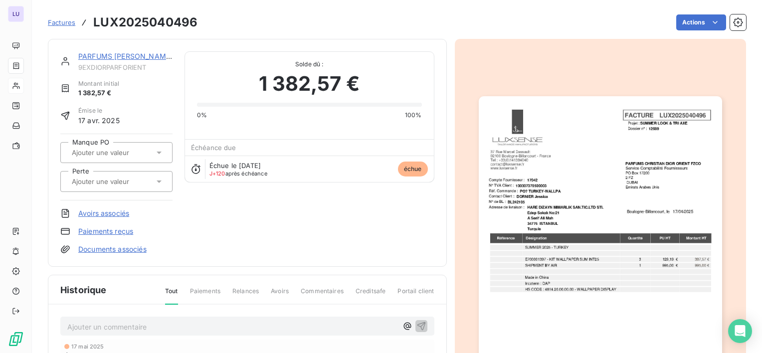
click at [65, 21] on span "Factures" at bounding box center [61, 22] width 27 height 8
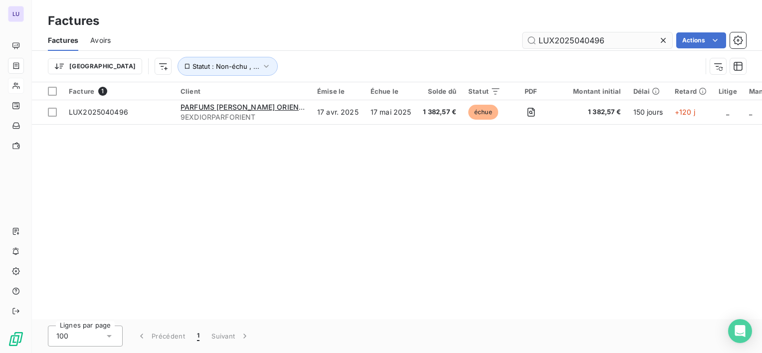
click at [606, 41] on input "LUX2025040496" at bounding box center [597, 40] width 150 height 16
type input "LUX2025050779"
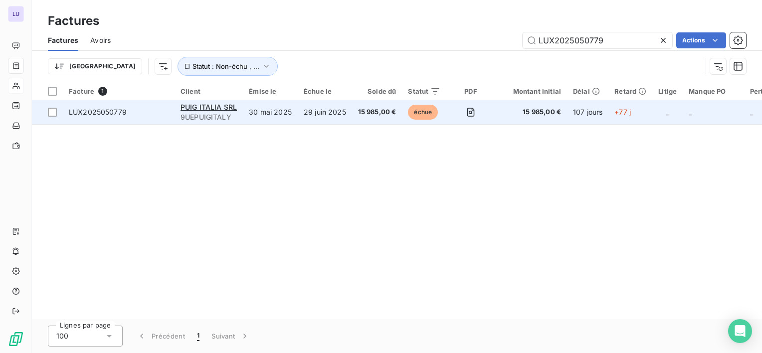
click at [114, 110] on span "LUX2025050779" at bounding box center [98, 112] width 58 height 8
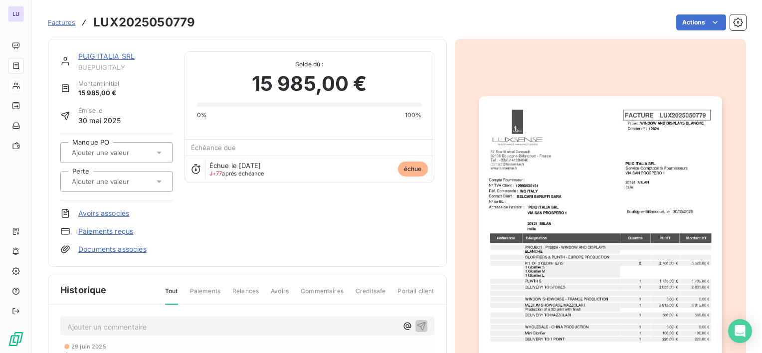
click at [107, 138] on div "Manque PO Perte" at bounding box center [116, 167] width 112 height 67
drag, startPoint x: 102, startPoint y: 140, endPoint x: 89, endPoint y: 149, distance: 16.2
click at [89, 149] on div "Manque PO Perte" at bounding box center [116, 167] width 112 height 67
click at [89, 149] on input "text" at bounding box center [121, 152] width 100 height 9
click at [86, 173] on div "oui" at bounding box center [87, 179] width 14 height 12
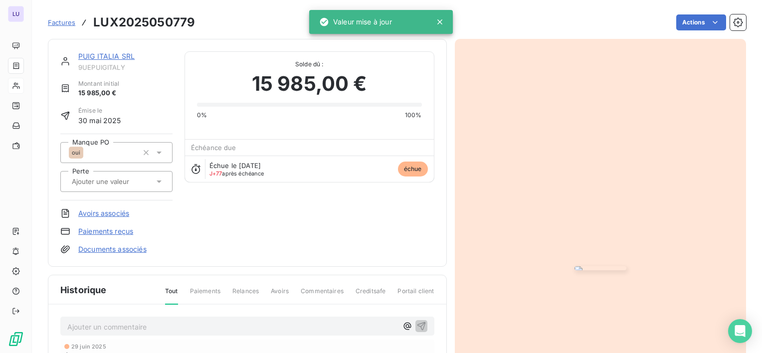
click at [70, 22] on span "Factures" at bounding box center [61, 22] width 27 height 8
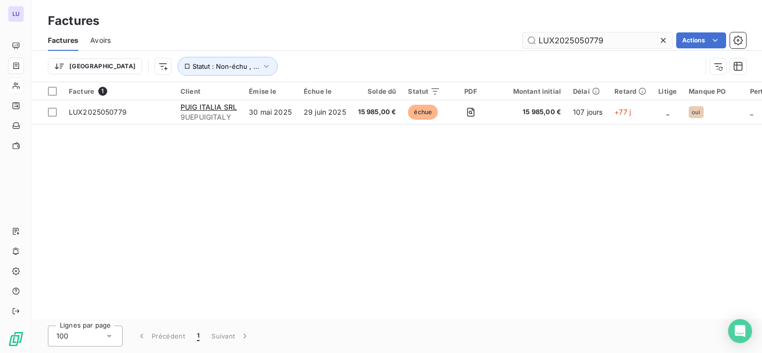
click at [564, 41] on input "LUX2025050779" at bounding box center [597, 40] width 150 height 16
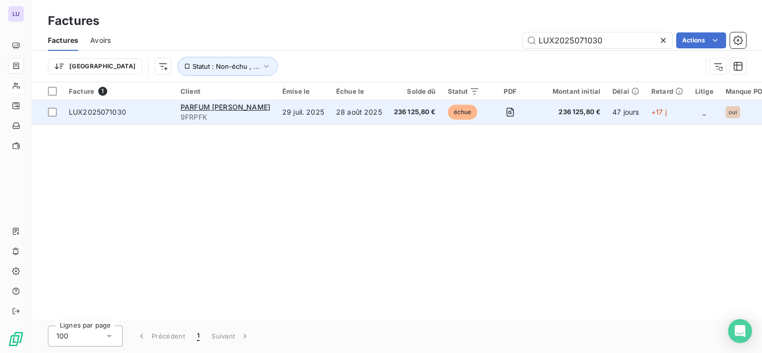
type input "LUX2025071030"
click at [116, 114] on span "LUX2025071030" at bounding box center [97, 112] width 57 height 8
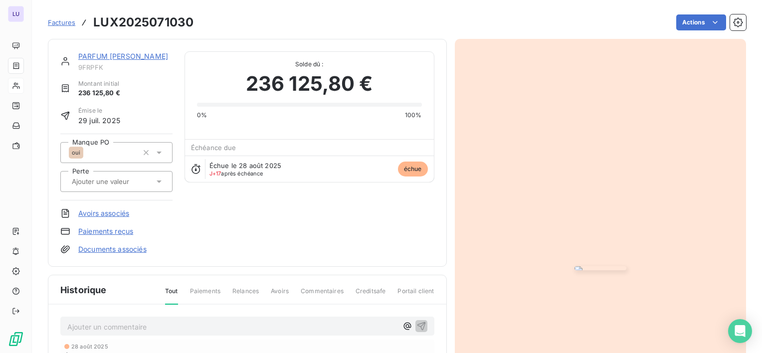
click at [55, 23] on span "Factures" at bounding box center [61, 22] width 27 height 8
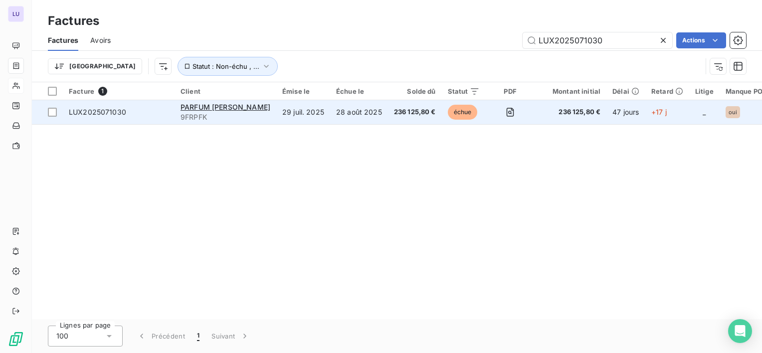
click at [108, 108] on span "LUX2025071030" at bounding box center [97, 112] width 57 height 8
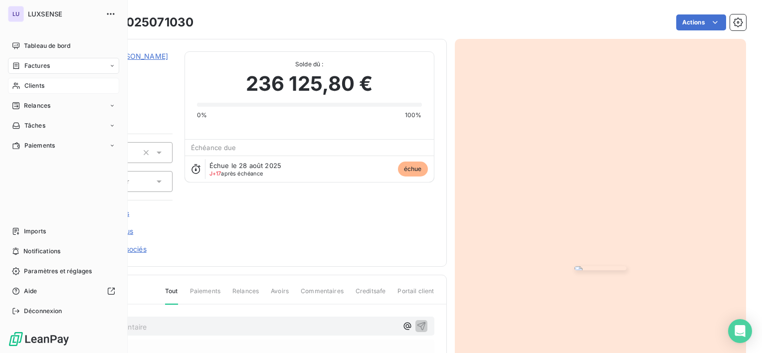
click at [16, 64] on icon at bounding box center [16, 66] width 8 height 8
click at [28, 126] on span "Clients" at bounding box center [34, 125] width 20 height 9
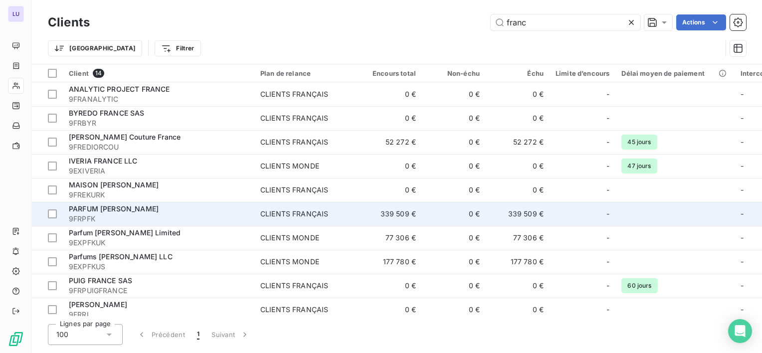
type input "franc"
click at [133, 211] on span "PARFUM [PERSON_NAME]" at bounding box center [114, 208] width 90 height 8
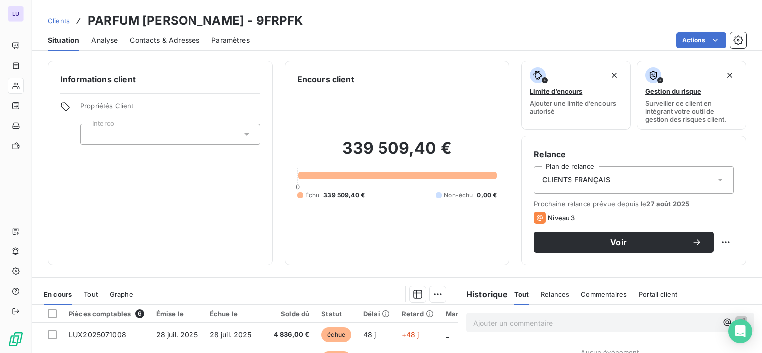
click at [94, 49] on div "Analyse" at bounding box center [104, 40] width 26 height 21
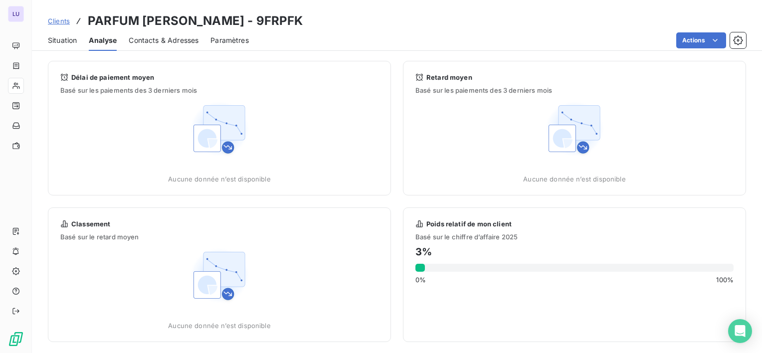
click at [74, 41] on span "Situation" at bounding box center [62, 40] width 29 height 10
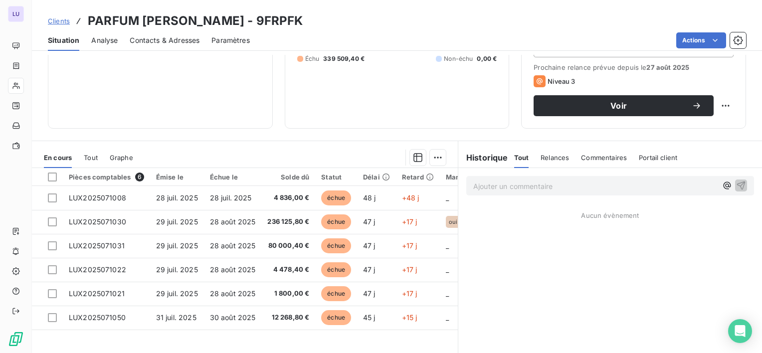
scroll to position [137, 0]
click at [97, 156] on span "Tout" at bounding box center [91, 157] width 14 height 8
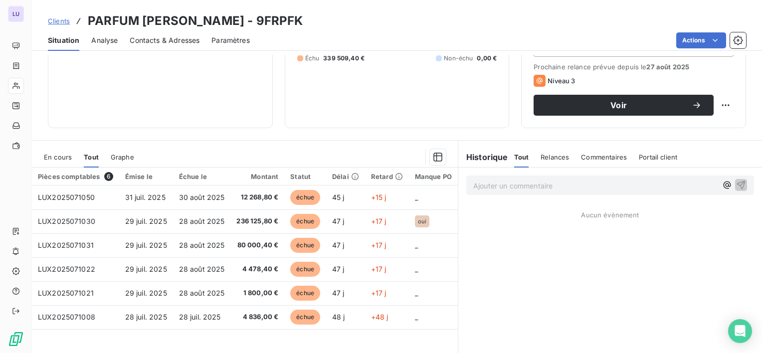
click at [65, 160] on span "En cours" at bounding box center [58, 157] width 28 height 8
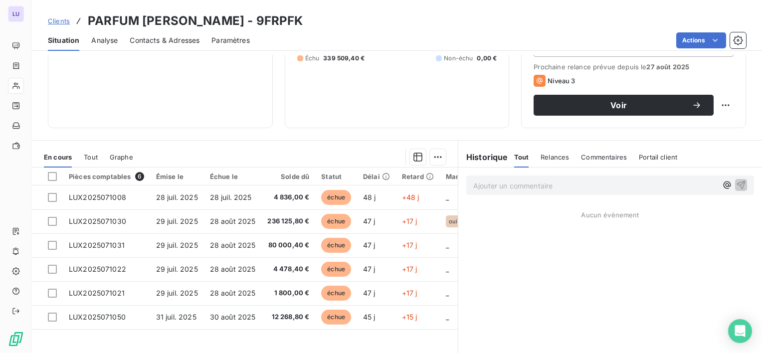
click at [82, 159] on div "En cours Tout Graphe" at bounding box center [245, 157] width 426 height 21
click at [106, 157] on div "En cours Tout Graphe" at bounding box center [245, 157] width 426 height 21
click at [92, 159] on span "Tout" at bounding box center [91, 157] width 14 height 8
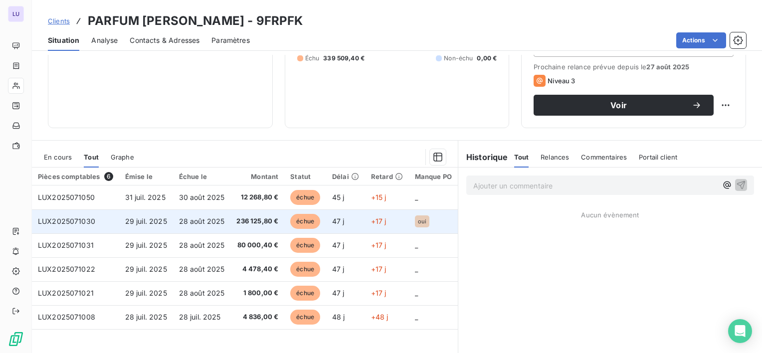
scroll to position [173, 0]
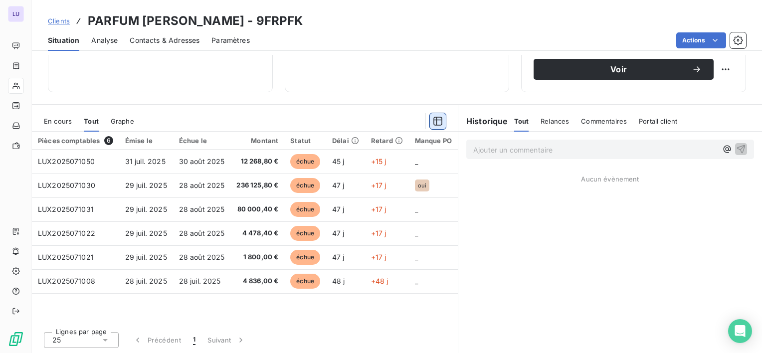
click at [433, 117] on icon "button" at bounding box center [438, 121] width 10 height 10
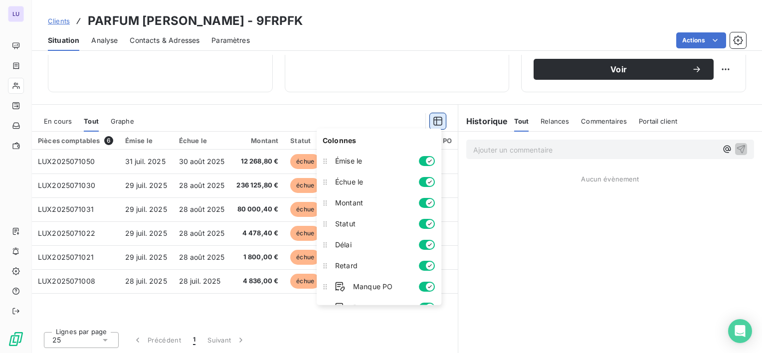
click at [433, 117] on icon "button" at bounding box center [438, 121] width 10 height 10
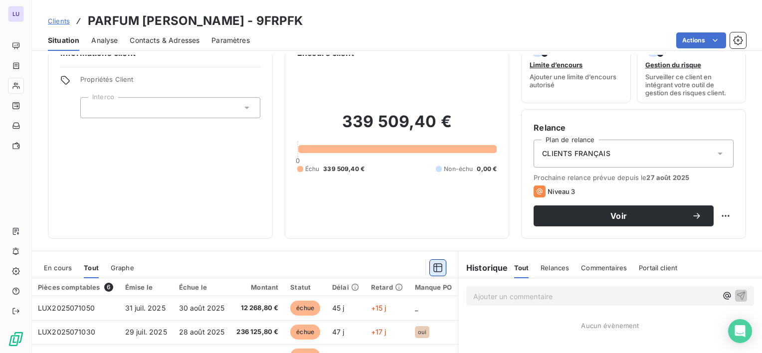
scroll to position [0, 0]
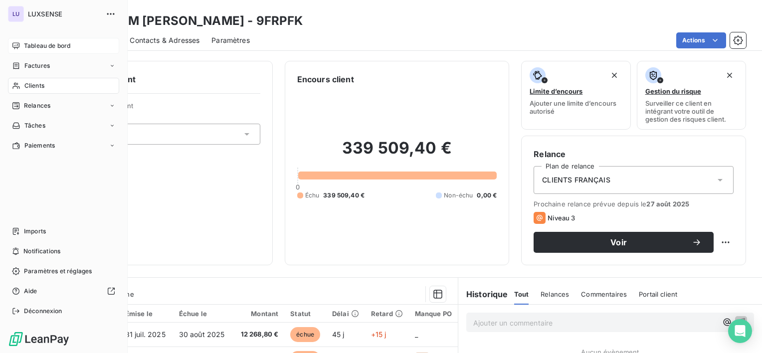
click at [19, 39] on div "Tableau de bord" at bounding box center [63, 46] width 111 height 16
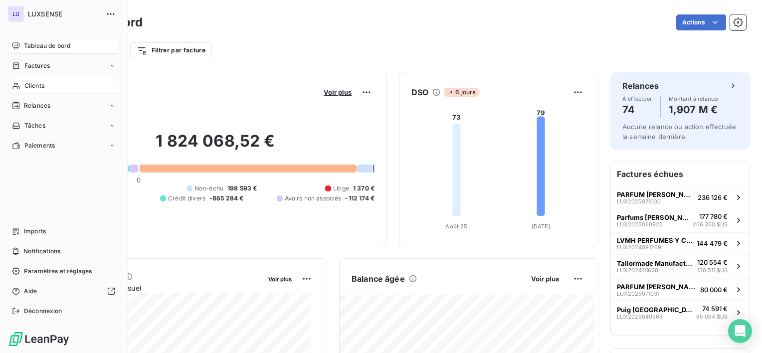
click at [30, 44] on span "Tableau de bord" at bounding box center [47, 45] width 46 height 9
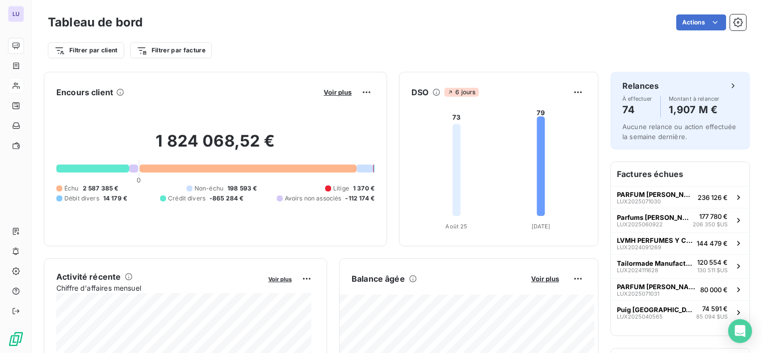
click at [728, 10] on div "Tableau de bord Actions Filtrer par client Filtrer par facture" at bounding box center [397, 33] width 730 height 66
click at [733, 17] on icon "button" at bounding box center [738, 22] width 10 height 10
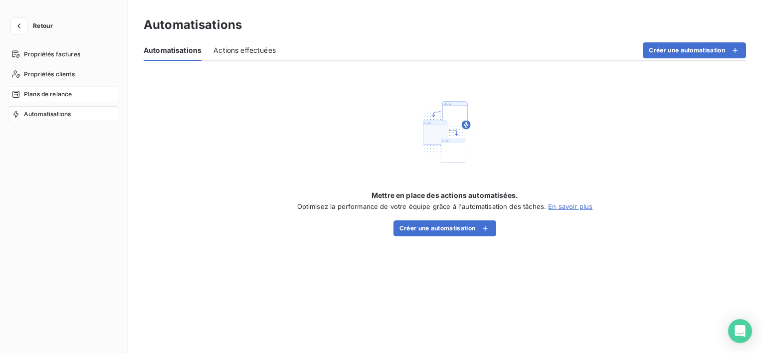
click at [48, 90] on span "Plans de relance" at bounding box center [48, 94] width 48 height 9
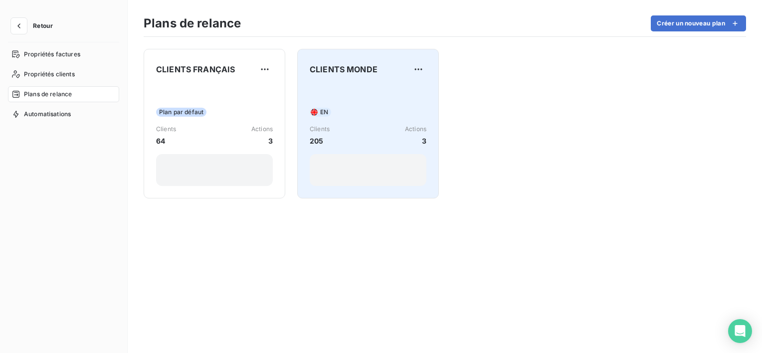
click at [381, 85] on div "EN Clients 205 Actions 3" at bounding box center [368, 135] width 117 height 101
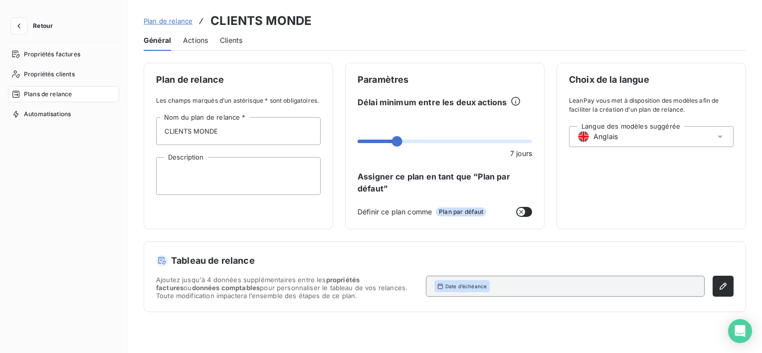
click at [192, 40] on span "Actions" at bounding box center [195, 40] width 25 height 10
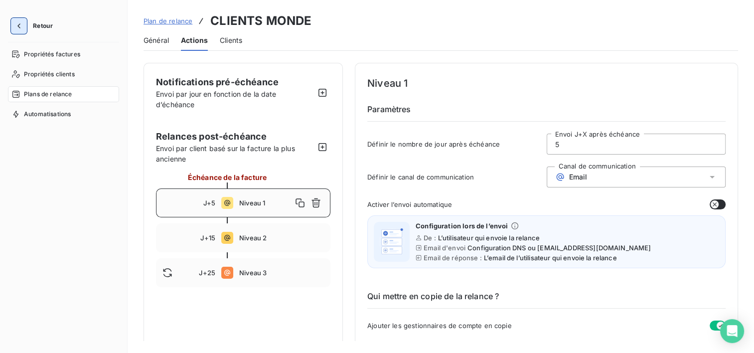
click at [22, 29] on icon "button" at bounding box center [19, 26] width 10 height 10
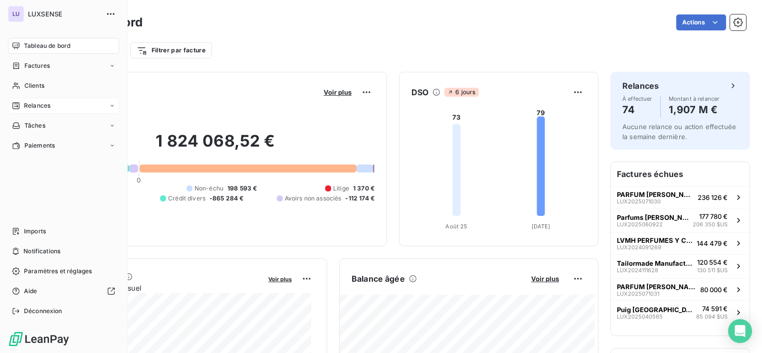
click at [30, 102] on span "Relances" at bounding box center [37, 105] width 26 height 9
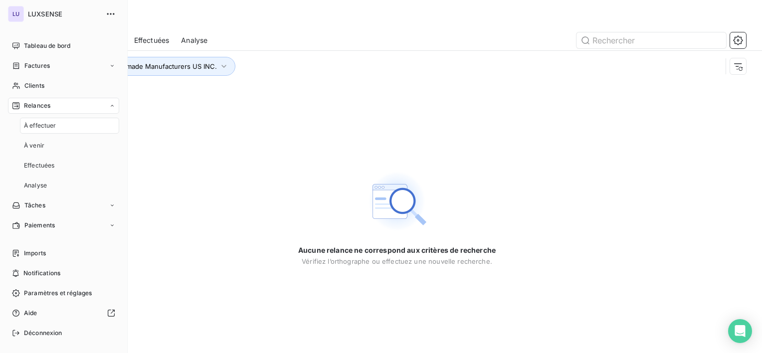
click at [30, 119] on div "À effectuer" at bounding box center [69, 126] width 99 height 16
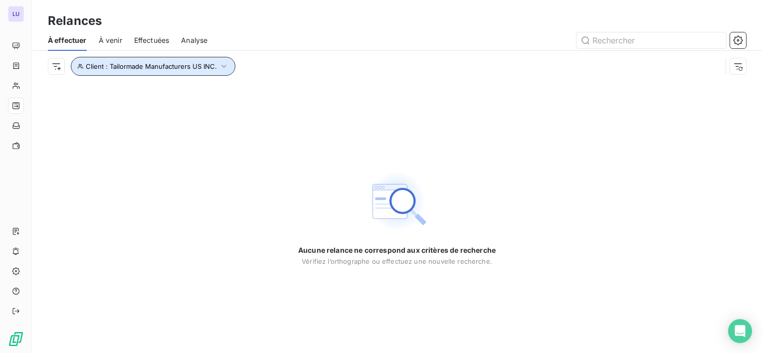
click at [221, 64] on icon "button" at bounding box center [224, 66] width 10 height 10
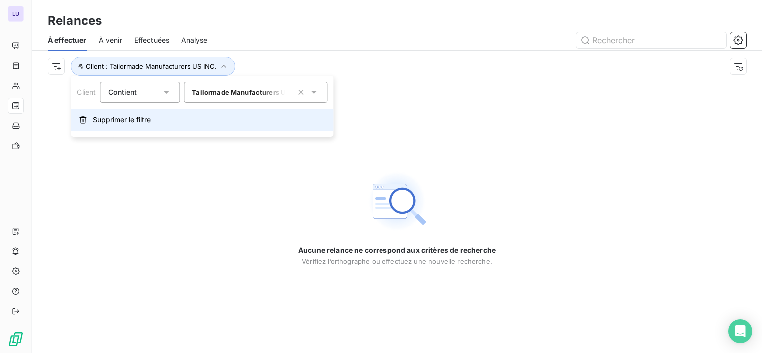
click at [116, 118] on span "Supprimer le filtre" at bounding box center [122, 120] width 58 height 10
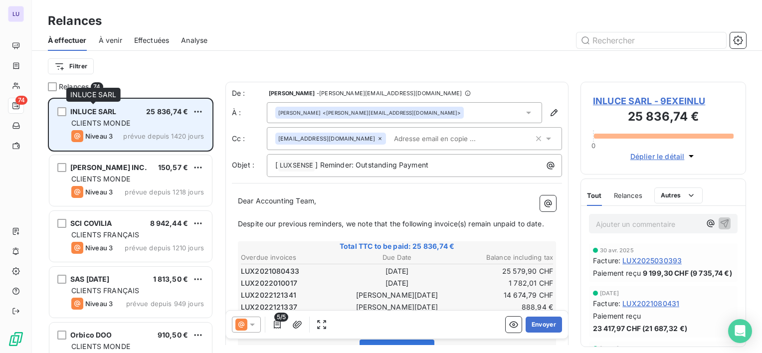
click at [96, 108] on span "INLUCE SARL" at bounding box center [93, 111] width 46 height 8
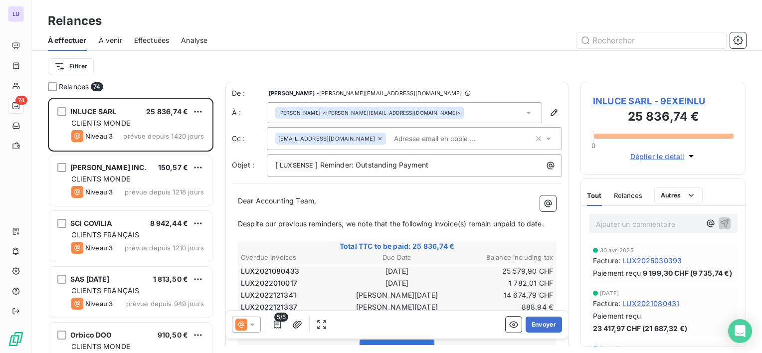
click at [607, 98] on span "INLUCE SARL - 9EXEINLU" at bounding box center [663, 100] width 141 height 13
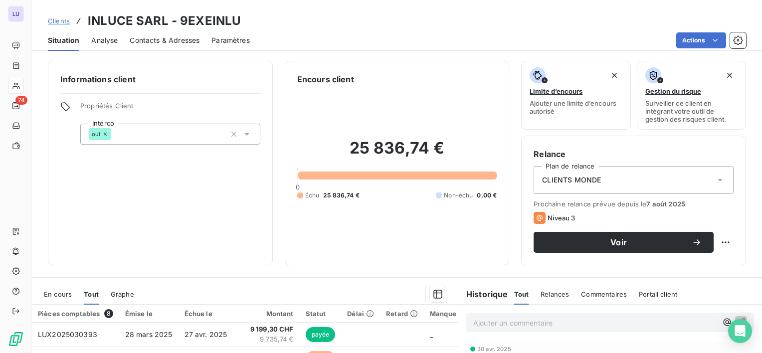
click at [578, 177] on span "CLIENTS MONDE" at bounding box center [571, 180] width 59 height 10
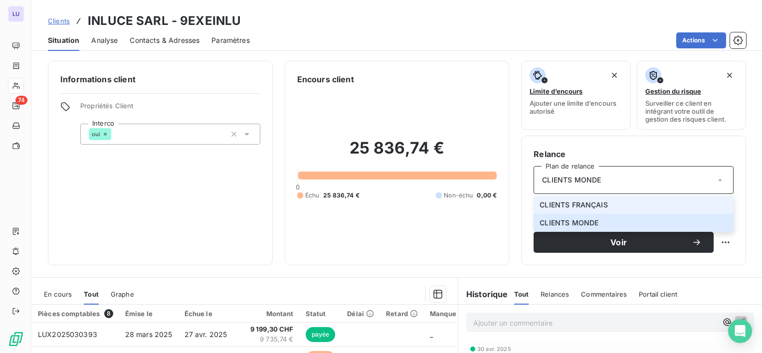
click at [570, 199] on li "CLIENTS FRANÇAIS" at bounding box center [633, 205] width 200 height 18
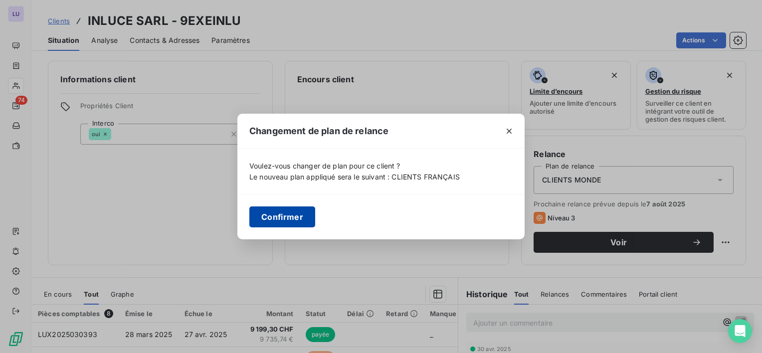
click at [309, 217] on button "Confirmer" at bounding box center [282, 216] width 66 height 21
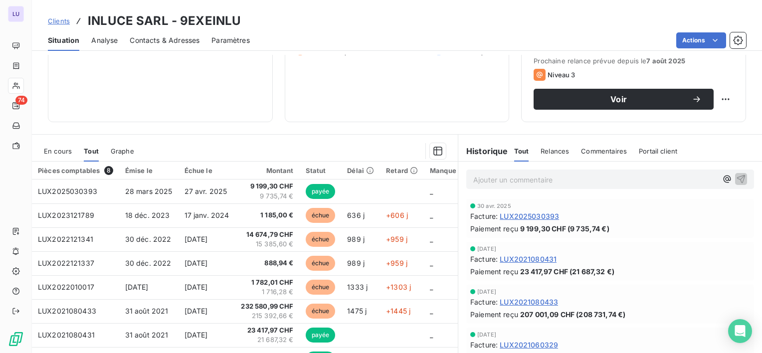
scroll to position [21, 0]
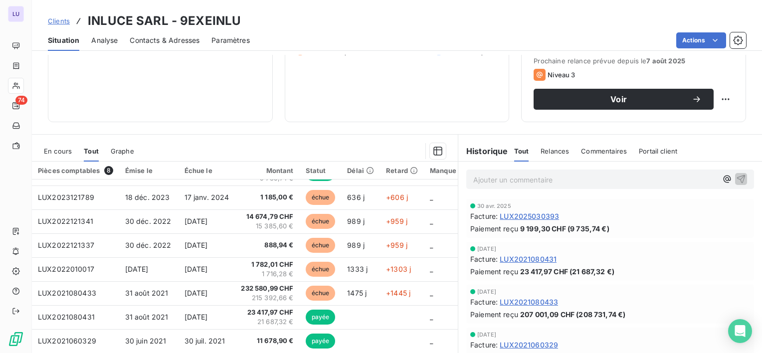
click at [64, 152] on span "En cours" at bounding box center [58, 151] width 28 height 8
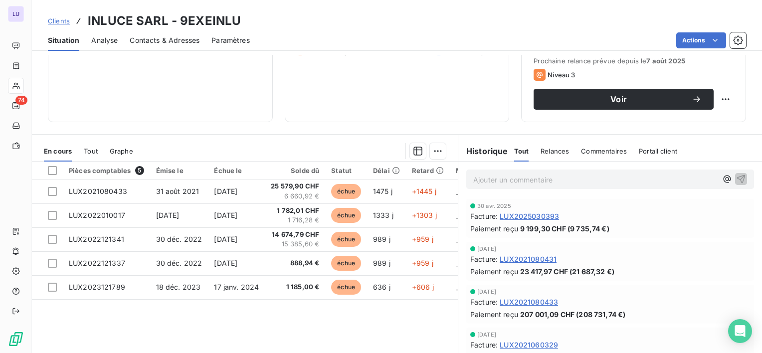
click at [121, 148] on span "Graphe" at bounding box center [121, 151] width 23 height 8
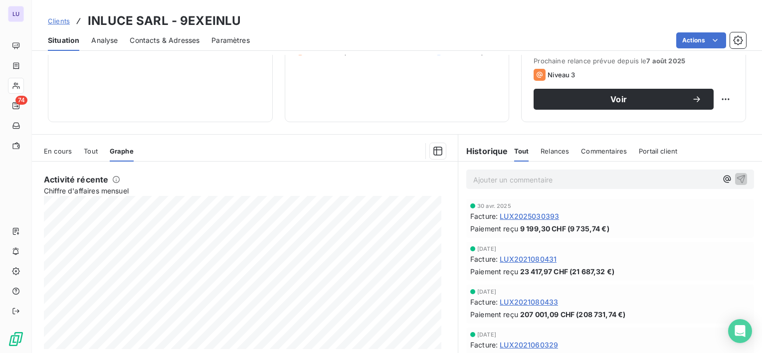
click at [99, 148] on div "En cours Tout Graphe" at bounding box center [245, 151] width 426 height 21
click at [91, 149] on span "Tout" at bounding box center [91, 151] width 14 height 8
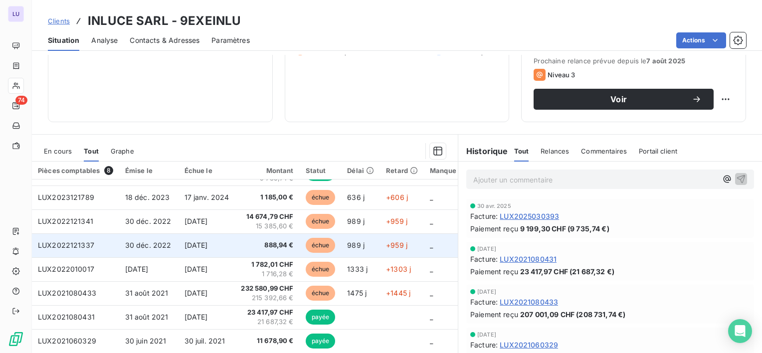
scroll to position [0, 0]
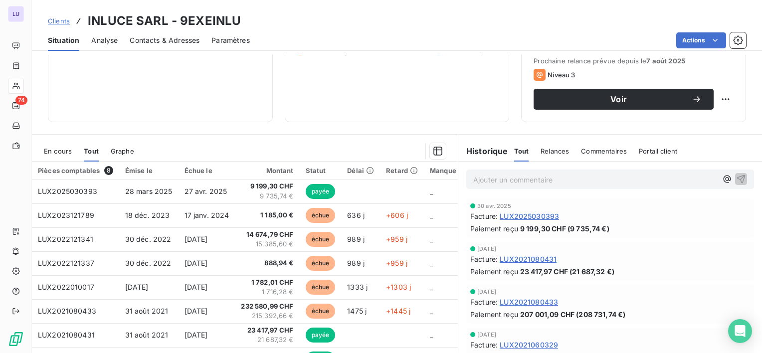
click at [437, 171] on div "Manque PO" at bounding box center [448, 170] width 37 height 8
click at [400, 174] on th "Retard" at bounding box center [402, 171] width 44 height 18
click at [397, 171] on div "Retard" at bounding box center [402, 170] width 32 height 8
click at [360, 170] on div "Délai" at bounding box center [360, 170] width 27 height 8
click at [557, 152] on span "Relances" at bounding box center [554, 151] width 28 height 8
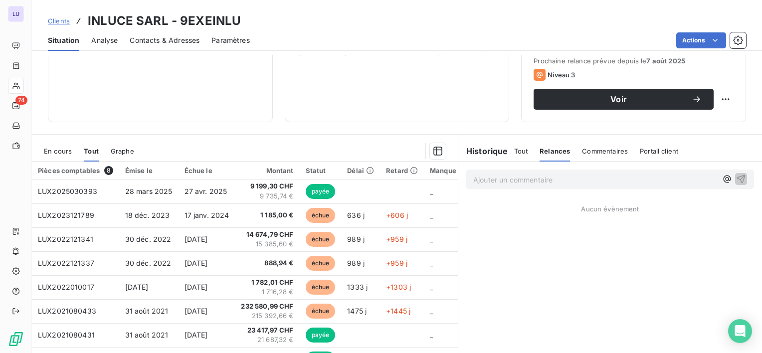
click at [521, 149] on span "Tout" at bounding box center [521, 151] width 14 height 8
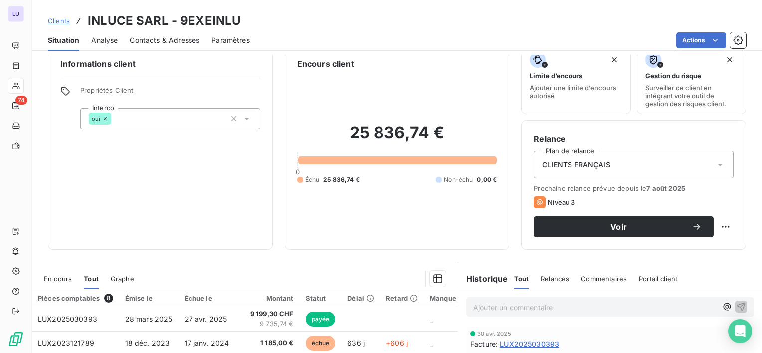
scroll to position [14, 0]
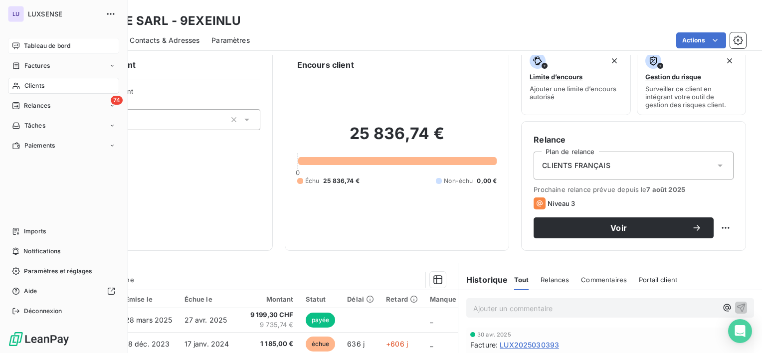
click at [22, 41] on div "Tableau de bord" at bounding box center [63, 46] width 111 height 16
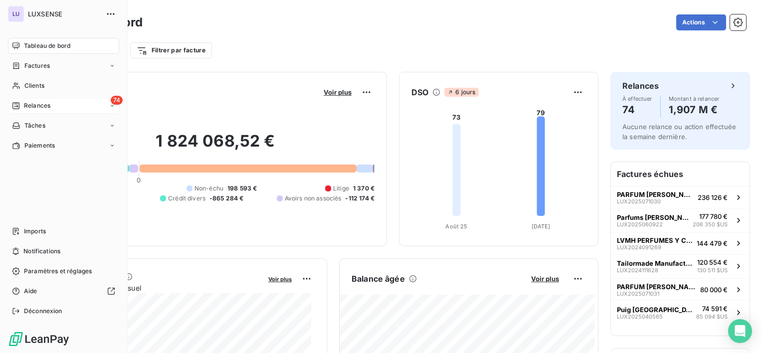
click at [30, 106] on span "Relances" at bounding box center [37, 105] width 26 height 9
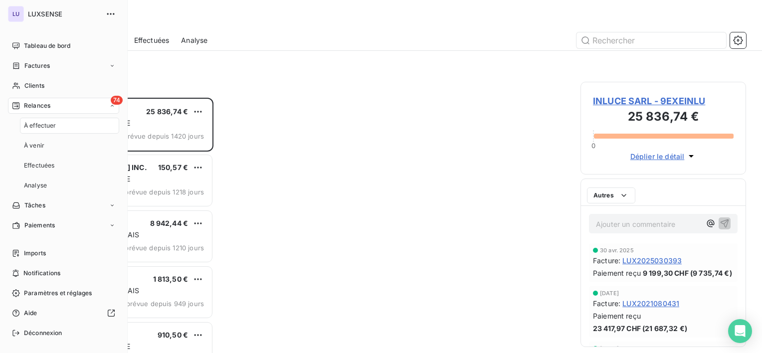
scroll to position [247, 158]
click at [31, 124] on span "À effectuer" at bounding box center [40, 125] width 32 height 9
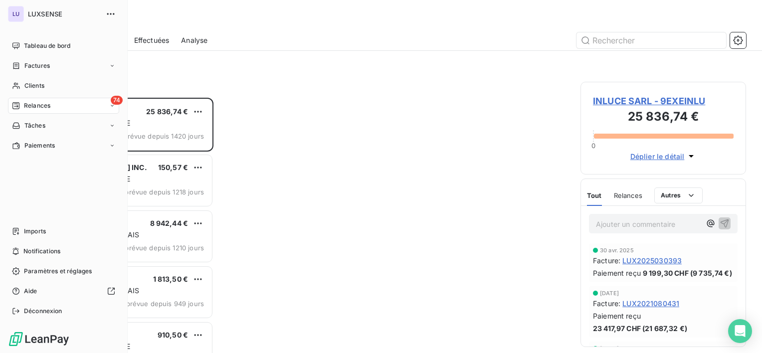
click at [28, 105] on span "Relances" at bounding box center [37, 105] width 26 height 9
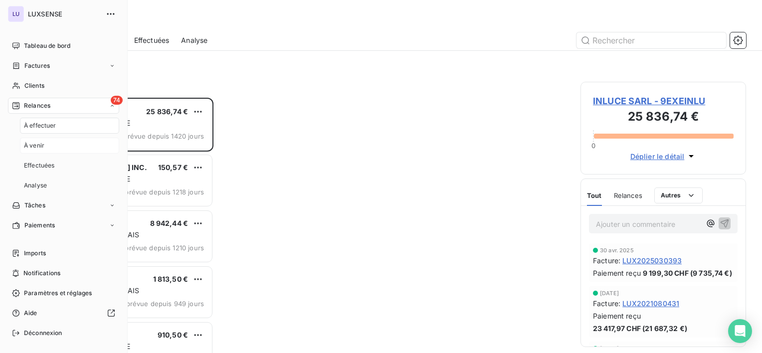
click at [32, 140] on div "À venir" at bounding box center [69, 146] width 99 height 16
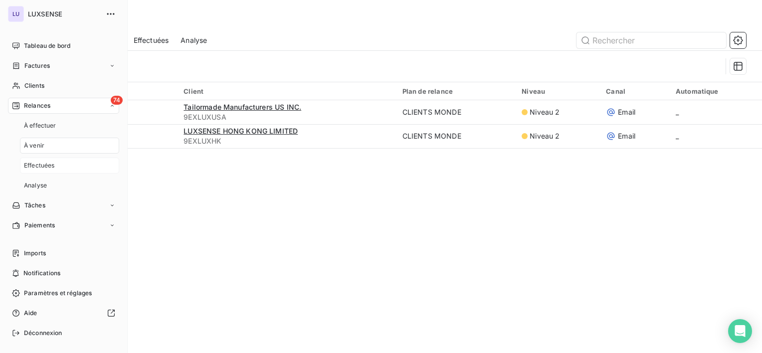
click at [32, 165] on span "Effectuées" at bounding box center [39, 165] width 31 height 9
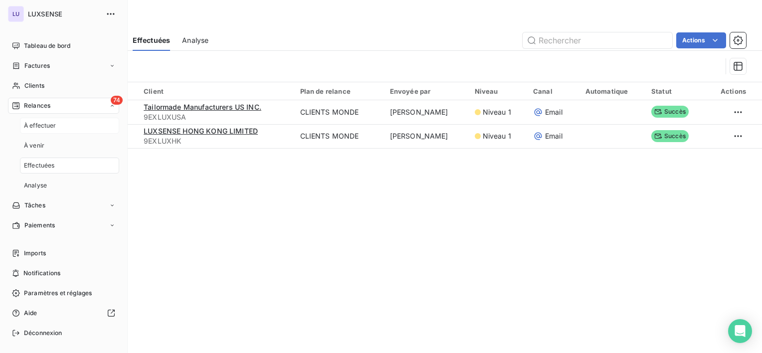
click at [42, 124] on span "À effectuer" at bounding box center [40, 125] width 32 height 9
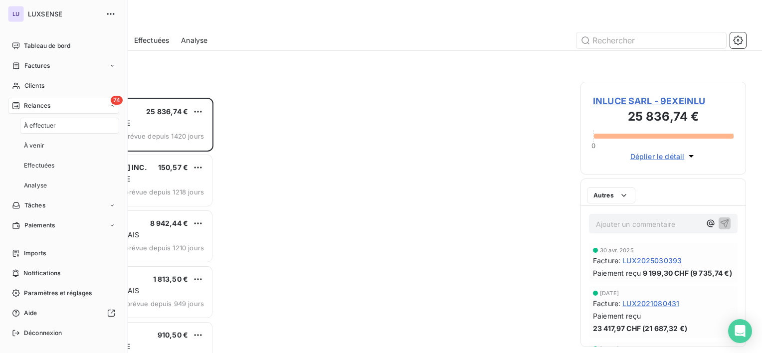
scroll to position [247, 158]
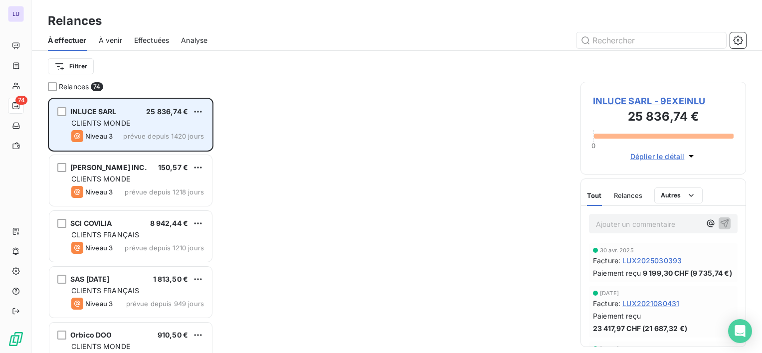
click at [93, 118] on div "INLUCE SARL 25 836,74 € CLIENTS MONDE Niveau 3 prévue depuis 1420 jours" at bounding box center [130, 124] width 163 height 51
click at [115, 118] on div "CLIENTS MONDE" at bounding box center [137, 123] width 133 height 10
click at [158, 130] on div "Niveau 3 prévue depuis 1420 jours" at bounding box center [137, 136] width 133 height 12
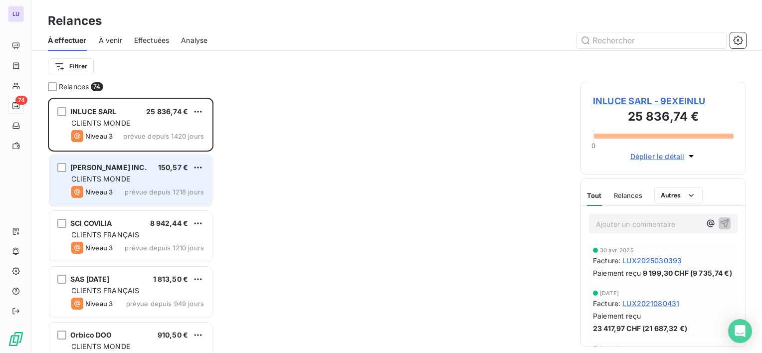
click at [134, 168] on span "[PERSON_NAME] INC." at bounding box center [108, 167] width 77 height 8
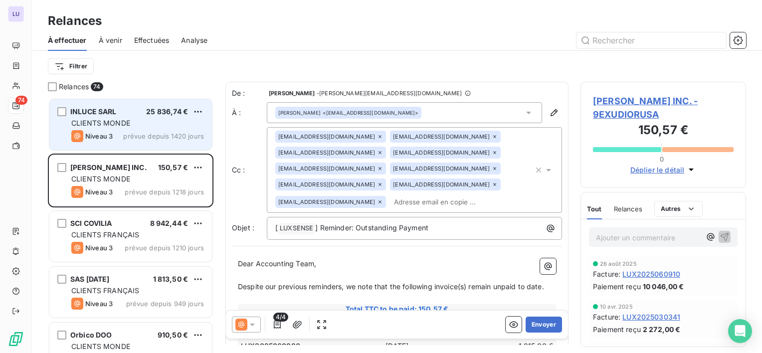
click at [116, 120] on span "CLIENTS MONDE" at bounding box center [100, 123] width 59 height 8
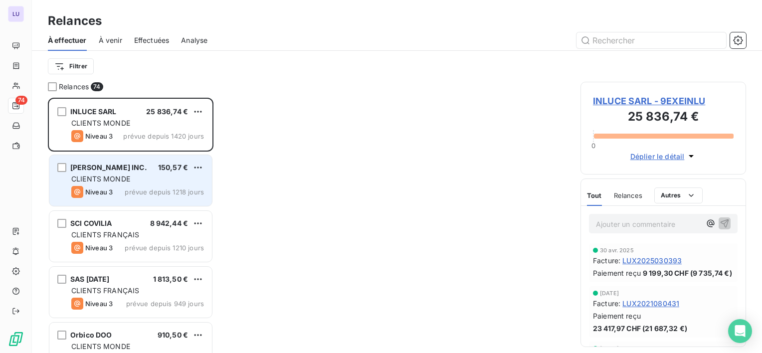
click at [147, 167] on div "[PERSON_NAME] INC. 150,57 €" at bounding box center [137, 167] width 133 height 9
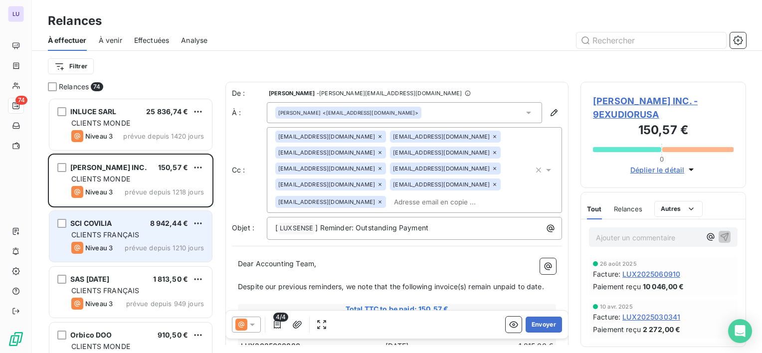
click at [120, 227] on div "SCI COVILIA 8 942,44 € CLIENTS FRANÇAIS Niveau 3 prévue depuis 1210 jours" at bounding box center [130, 236] width 163 height 51
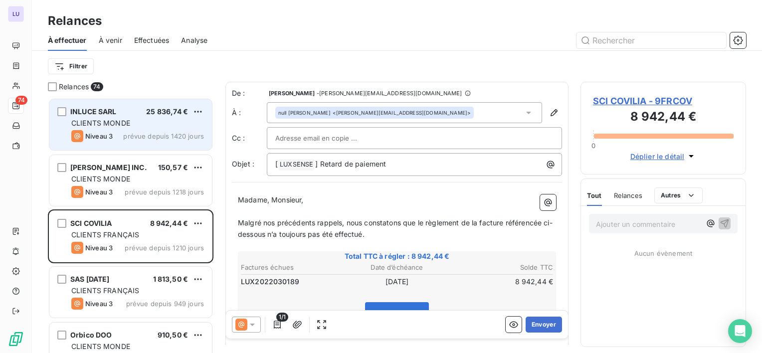
click at [118, 140] on div "Niveau 3 prévue depuis 1420 jours" at bounding box center [137, 136] width 133 height 12
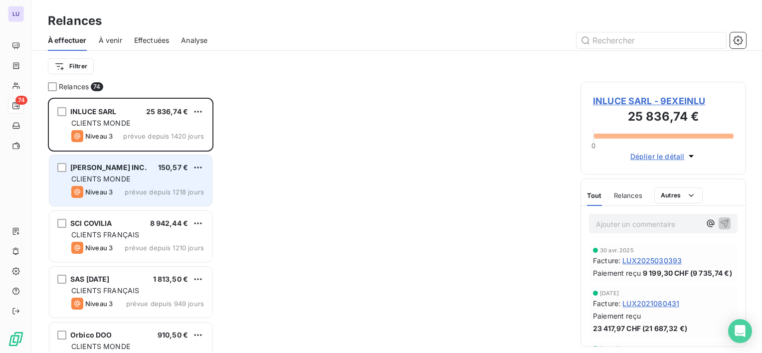
click at [101, 191] on span "Niveau 3" at bounding box center [98, 192] width 27 height 8
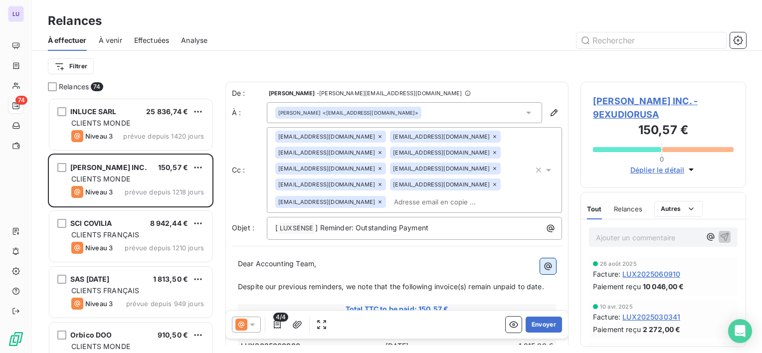
click at [543, 269] on icon "button" at bounding box center [548, 266] width 10 height 10
click at [502, 277] on html "LU 74 Relances À effectuer À venir Effectuées Analyse Filtrer Relances 74 INLUC…" at bounding box center [381, 176] width 762 height 353
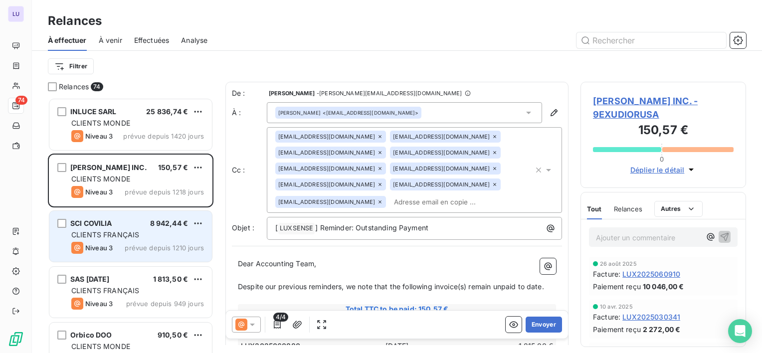
click at [123, 247] on div "Niveau 3 prévue depuis 1210 jours" at bounding box center [137, 248] width 133 height 12
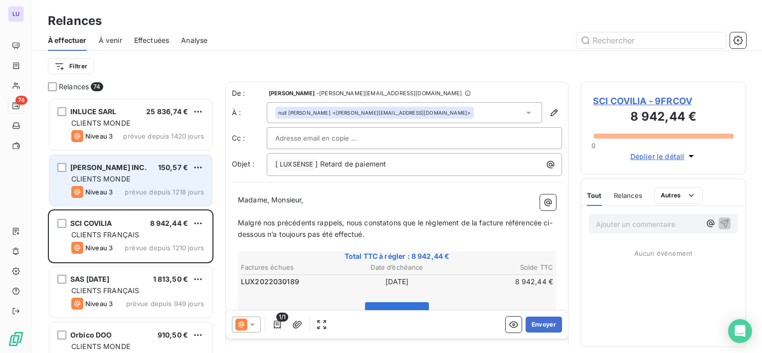
click at [122, 183] on div "CLIENTS MONDE" at bounding box center [137, 179] width 133 height 10
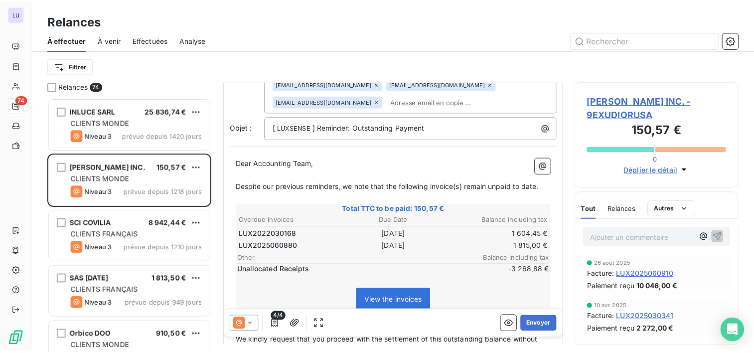
scroll to position [103, 0]
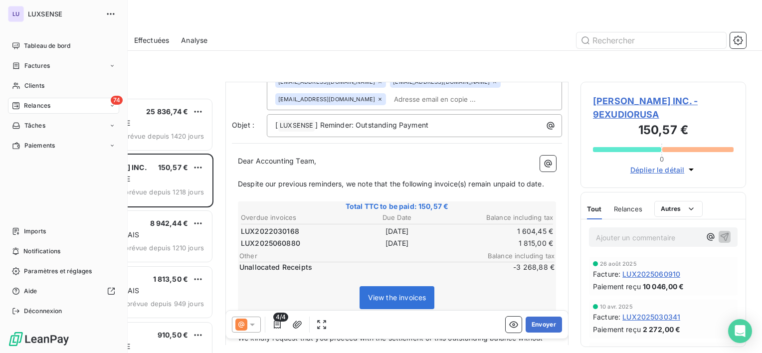
click at [42, 17] on span "LUXSENSE" at bounding box center [64, 14] width 72 height 8
click at [36, 43] on span "Tableau de bord" at bounding box center [47, 45] width 46 height 9
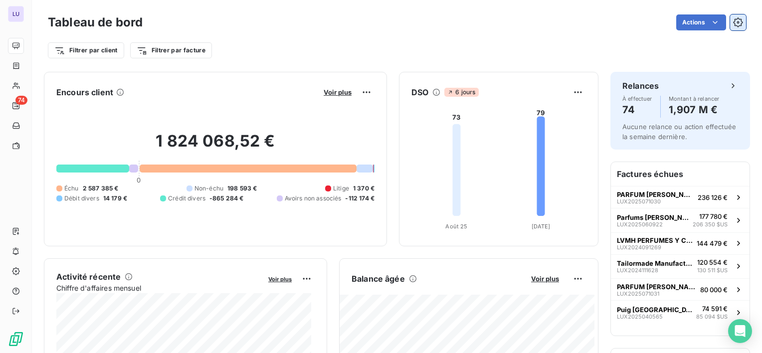
click at [733, 20] on icon "button" at bounding box center [737, 21] width 9 height 9
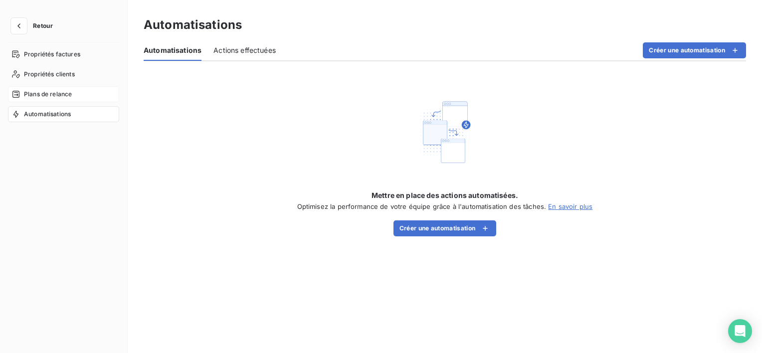
click at [59, 87] on div "Plans de relance" at bounding box center [63, 94] width 111 height 16
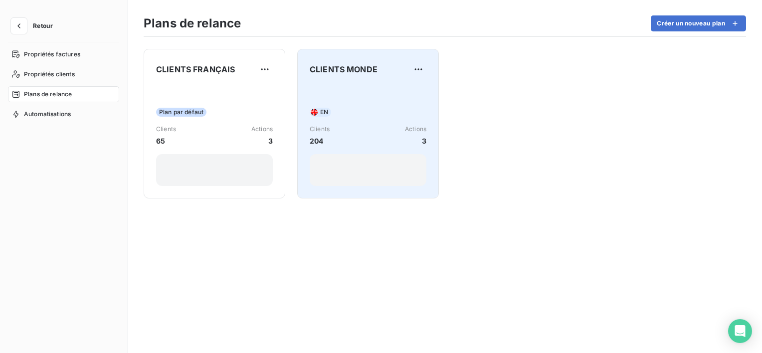
click at [360, 114] on div "EN" at bounding box center [368, 112] width 117 height 9
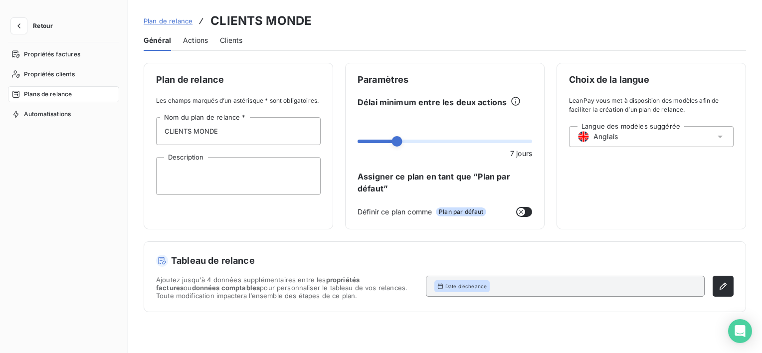
click at [188, 39] on span "Actions" at bounding box center [195, 40] width 25 height 10
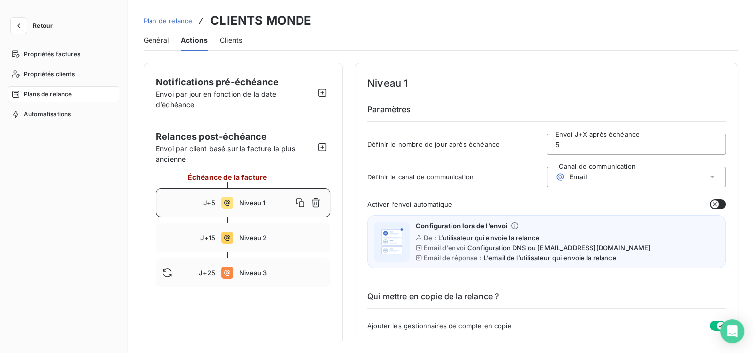
click at [249, 198] on div "Niveau 1" at bounding box center [281, 203] width 85 height 16
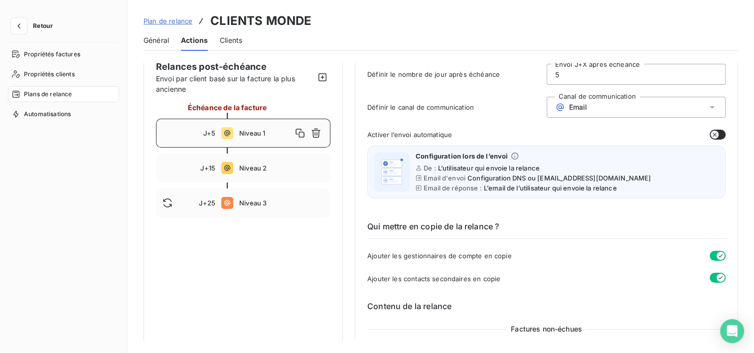
scroll to position [69, 0]
click at [268, 170] on span "Niveau 2" at bounding box center [281, 169] width 85 height 8
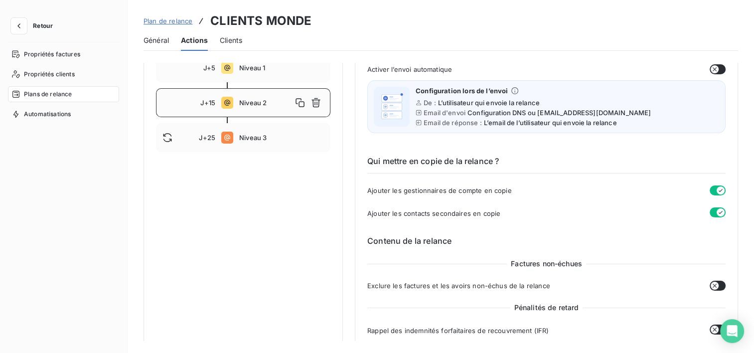
scroll to position [132, 0]
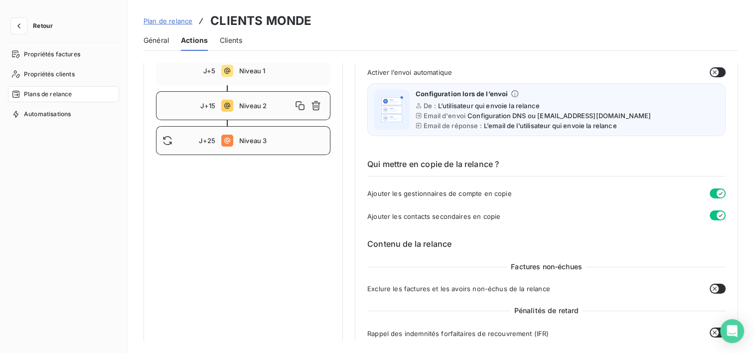
click at [239, 132] on div "J+25 Niveau 3" at bounding box center [243, 140] width 174 height 29
type input "25"
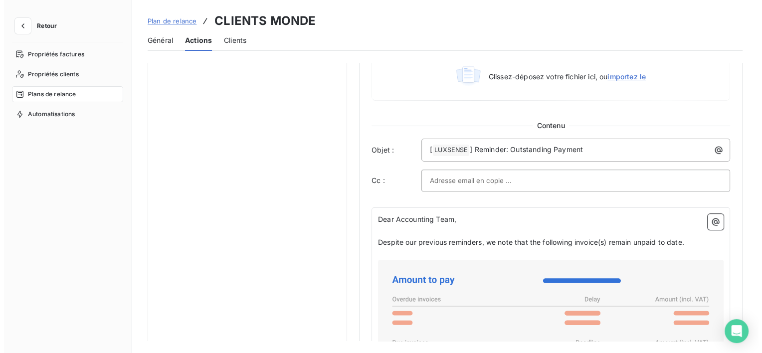
scroll to position [540, 0]
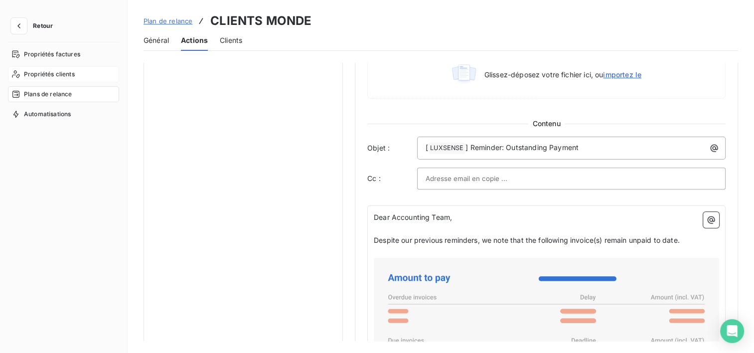
click at [55, 66] on div "Propriétés clients" at bounding box center [63, 74] width 111 height 16
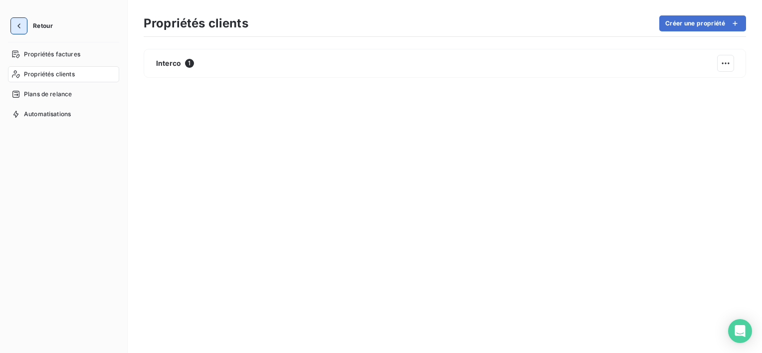
click at [16, 23] on icon "button" at bounding box center [19, 26] width 10 height 10
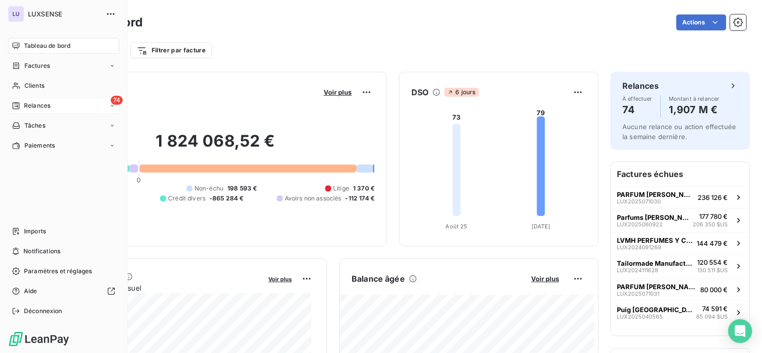
click at [48, 102] on span "Relances" at bounding box center [37, 105] width 26 height 9
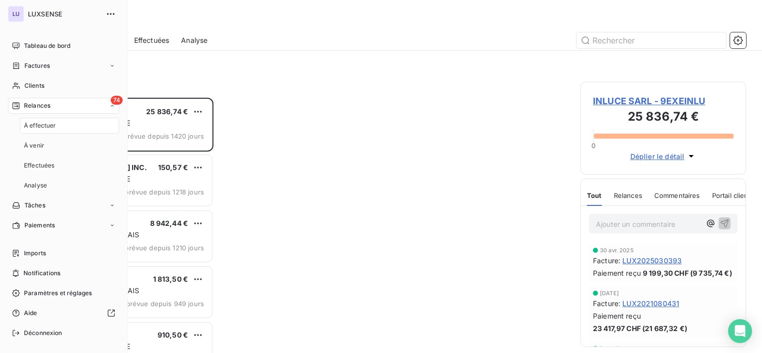
scroll to position [247, 158]
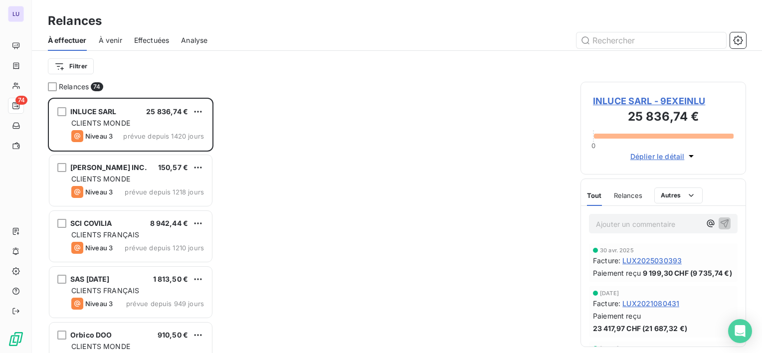
click at [114, 35] on span "À venir" at bounding box center [110, 40] width 23 height 10
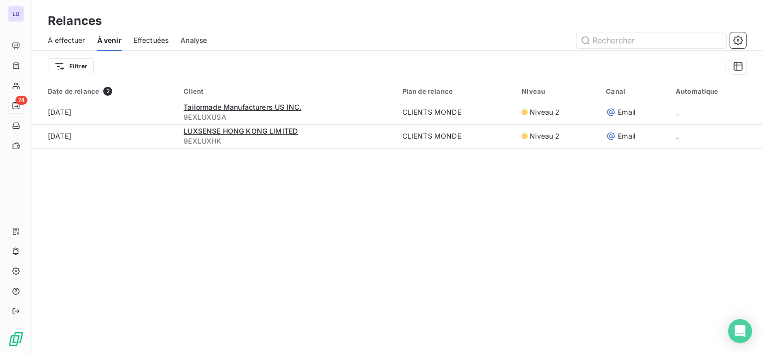
click at [75, 37] on span "À effectuer" at bounding box center [66, 40] width 37 height 10
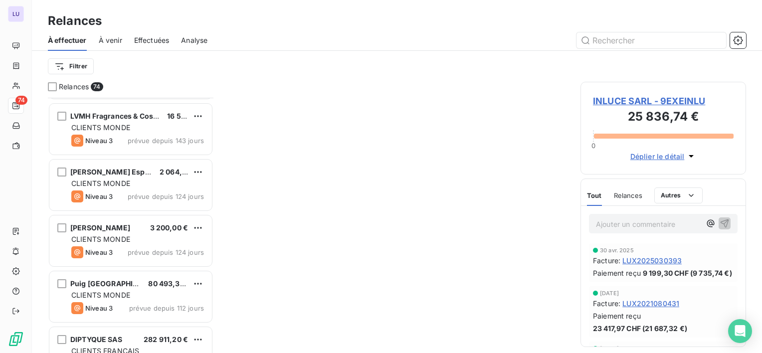
scroll to position [1236, 0]
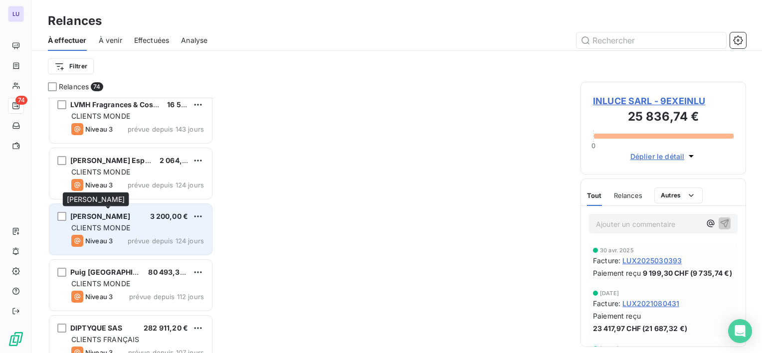
click at [108, 217] on span "[PERSON_NAME]" at bounding box center [100, 216] width 60 height 8
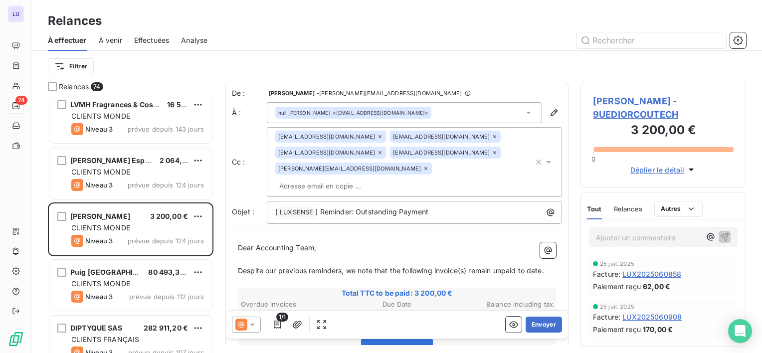
click at [249, 323] on icon at bounding box center [252, 325] width 10 height 10
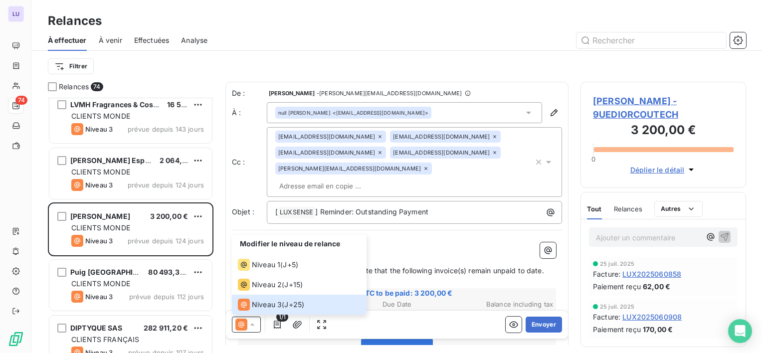
click at [394, 242] on p "Dear Accounting Team," at bounding box center [397, 247] width 318 height 11
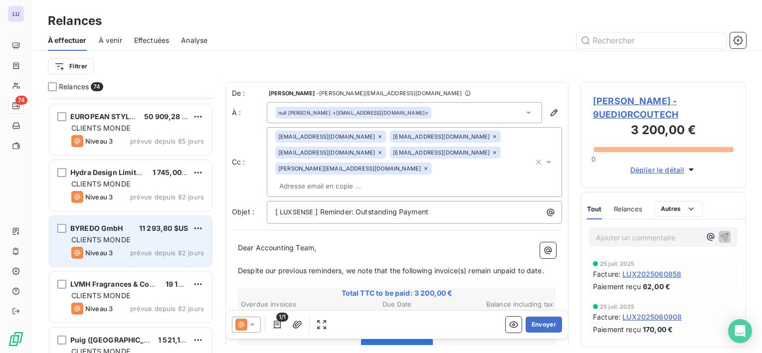
scroll to position [1558, 0]
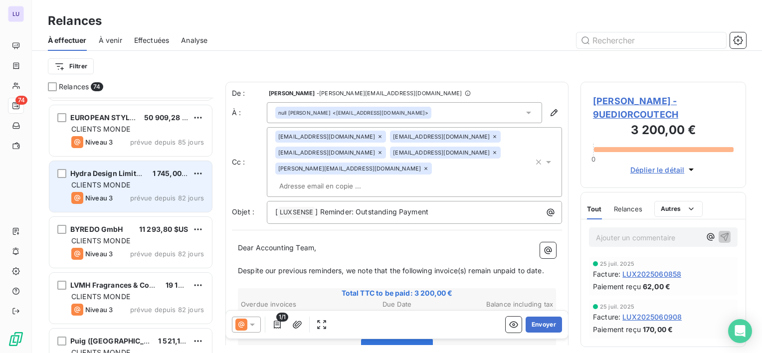
click at [101, 174] on span "Hydra Design Limited" at bounding box center [107, 173] width 74 height 8
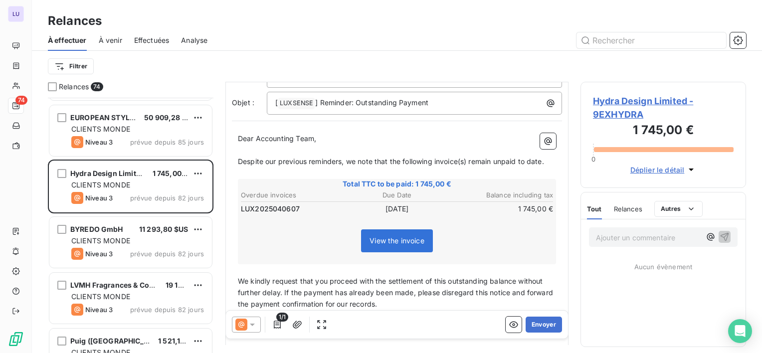
scroll to position [148, 0]
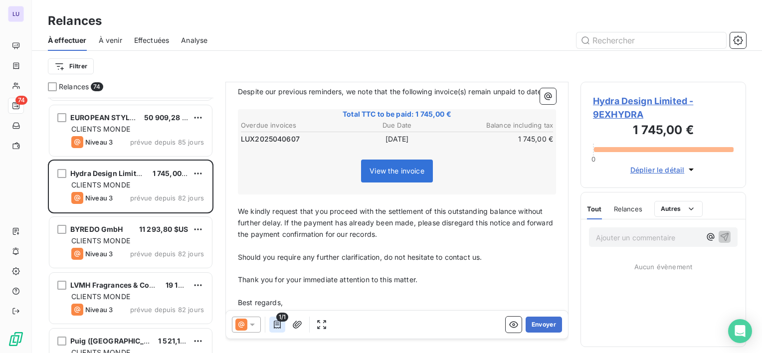
click at [276, 325] on icon "button" at bounding box center [277, 325] width 10 height 10
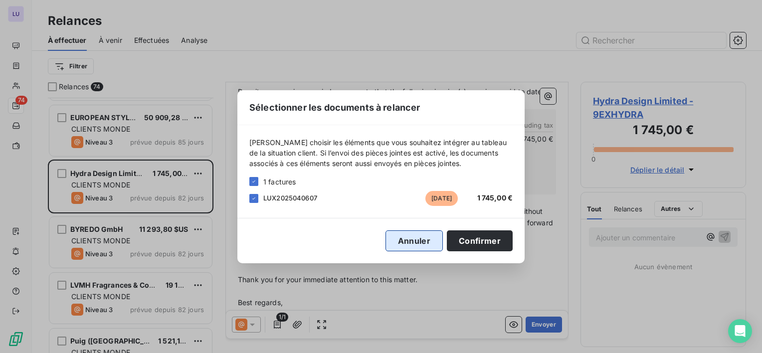
click at [399, 242] on button "Annuler" at bounding box center [413, 240] width 57 height 21
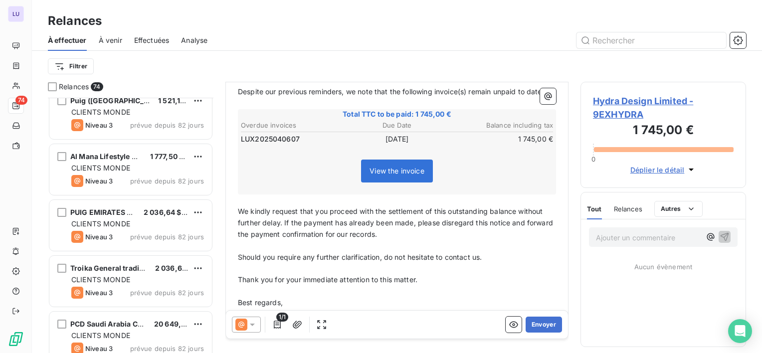
scroll to position [1815, 0]
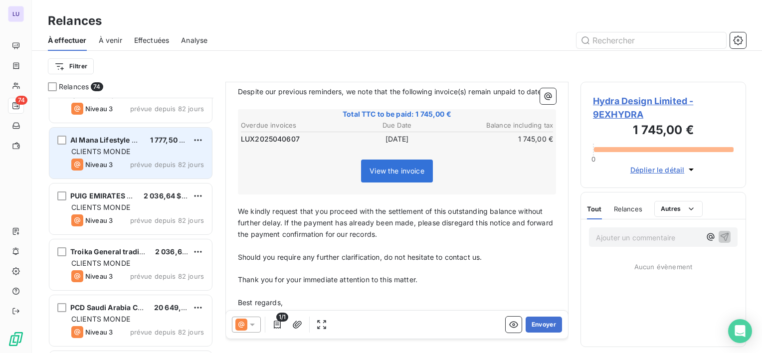
click at [112, 152] on span "CLIENTS MONDE" at bounding box center [100, 151] width 59 height 8
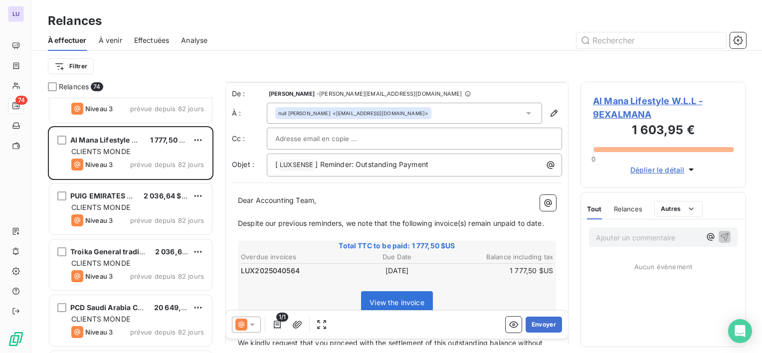
scroll to position [50, 0]
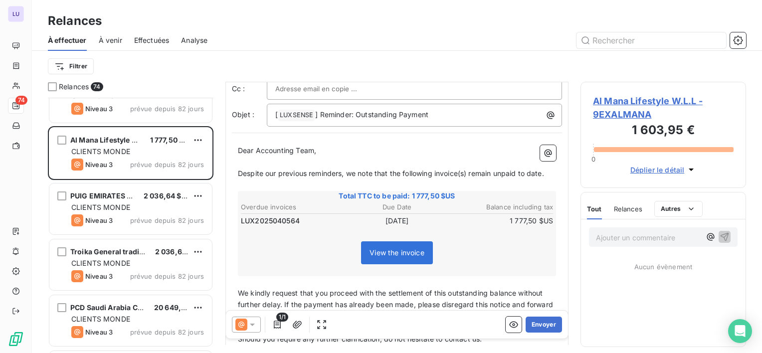
click at [341, 195] on span "Total TTC to be paid: 1 777,50 $US" at bounding box center [396, 196] width 315 height 10
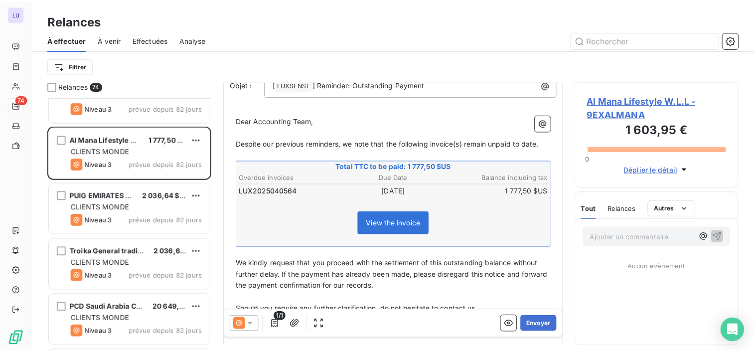
scroll to position [80, 0]
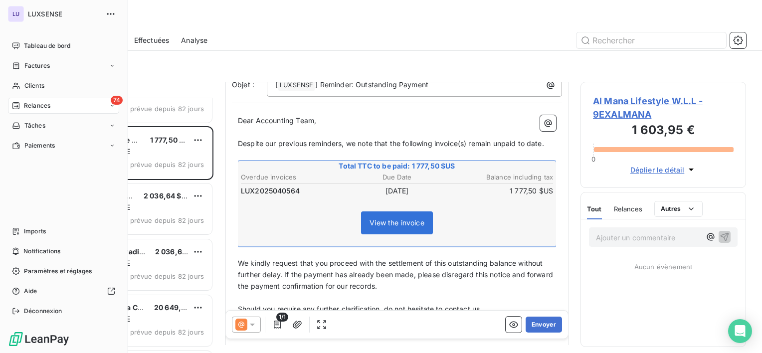
click at [31, 3] on div "LU LUXSENSE Tableau de bord Factures Clients 74 Relances Tâches Paiements Impor…" at bounding box center [64, 176] width 128 height 353
click at [30, 11] on span "LUXSENSE" at bounding box center [64, 14] width 72 height 8
drag, startPoint x: 30, startPoint y: 11, endPoint x: 29, endPoint y: 44, distance: 32.4
click at [29, 44] on div "LU LUXSENSE Tableau de bord Factures Clients 74 Relances Tâches Paiements Impor…" at bounding box center [64, 176] width 128 height 353
click at [29, 44] on span "Tableau de bord" at bounding box center [47, 45] width 46 height 9
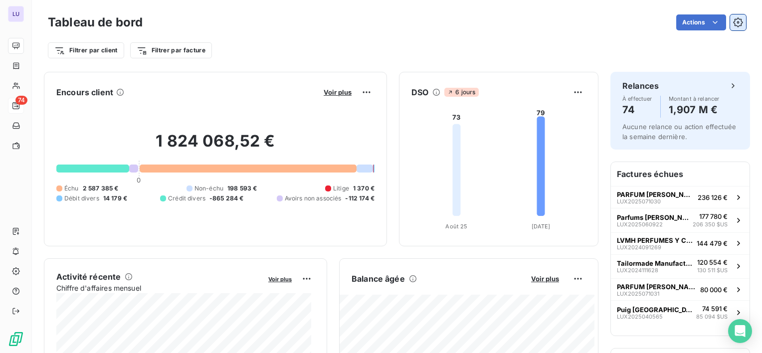
drag, startPoint x: 741, startPoint y: 22, endPoint x: 736, endPoint y: 22, distance: 5.5
click at [736, 22] on div "Tableau de bord Actions Filtrer par client Filtrer par facture" at bounding box center [397, 33] width 730 height 66
click at [736, 22] on button "button" at bounding box center [738, 22] width 16 height 16
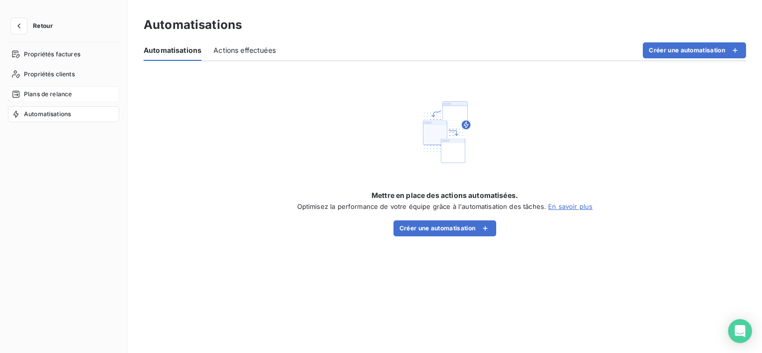
click at [51, 89] on div "Plans de relance" at bounding box center [63, 94] width 111 height 16
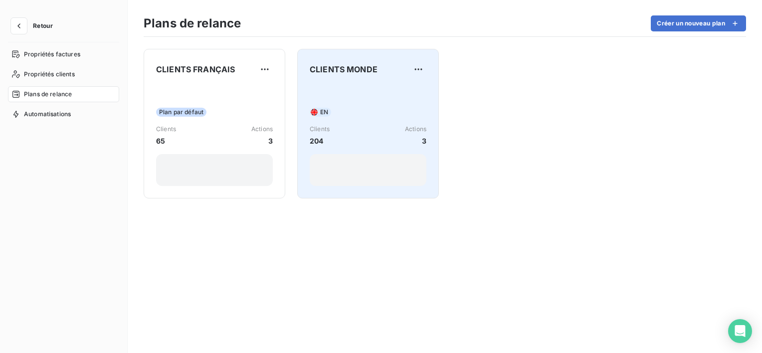
click at [329, 94] on div "EN Clients 204 Actions 3" at bounding box center [368, 135] width 117 height 101
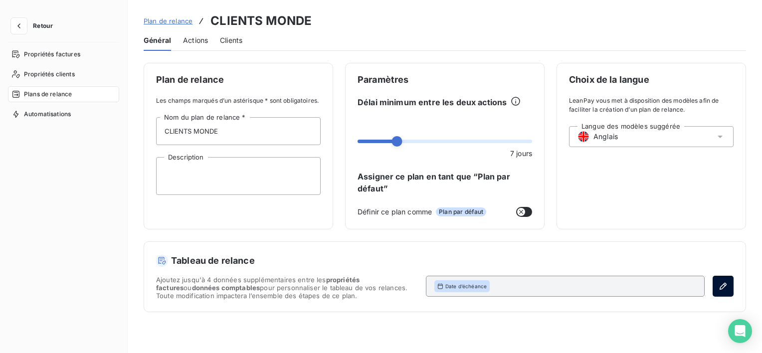
click at [720, 283] on icon "button" at bounding box center [723, 286] width 10 height 10
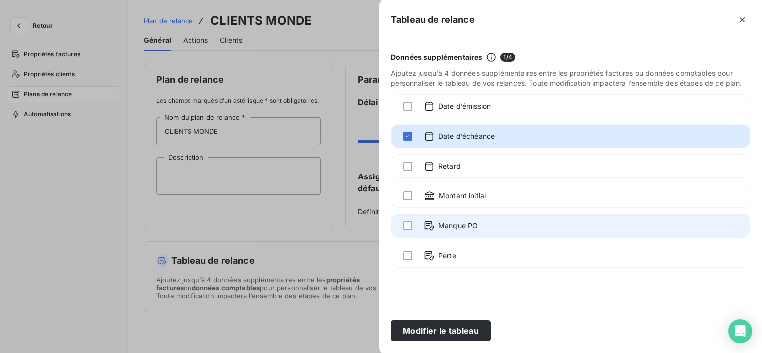
click at [555, 227] on div at bounding box center [614, 225] width 248 height 11
click at [495, 223] on div at bounding box center [614, 225] width 248 height 11
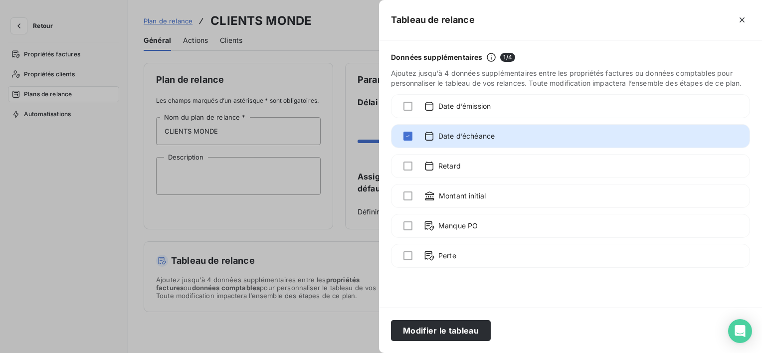
click at [362, 36] on div at bounding box center [381, 176] width 762 height 353
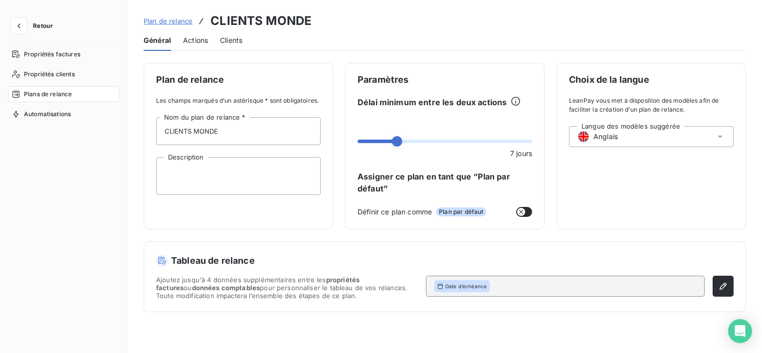
click at [199, 36] on span "Actions" at bounding box center [195, 40] width 25 height 10
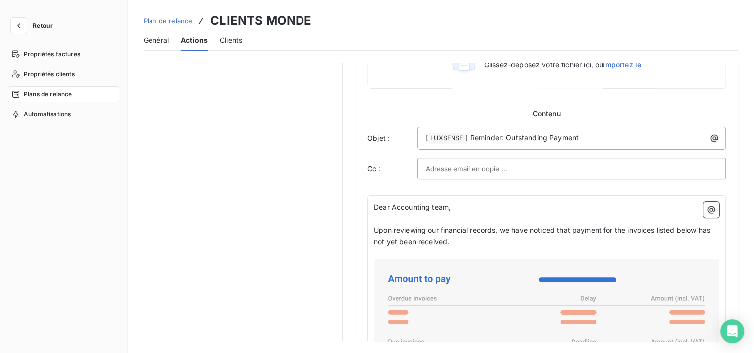
scroll to position [657, 0]
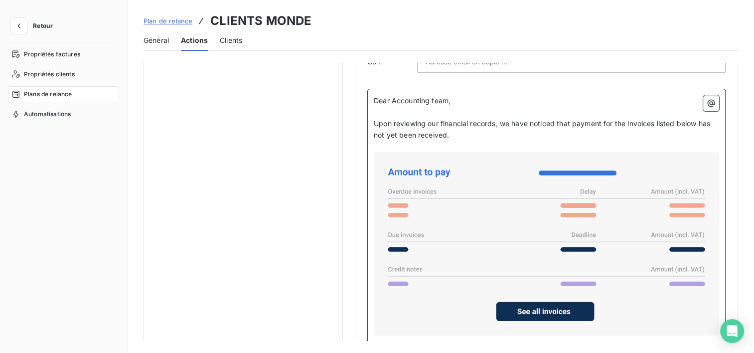
click at [429, 168] on icon at bounding box center [419, 172] width 62 height 9
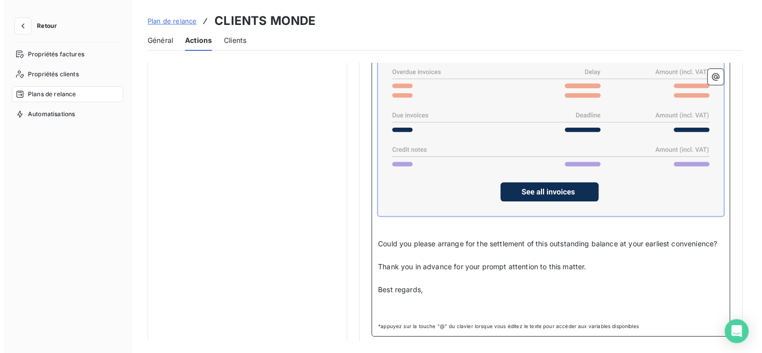
scroll to position [792, 0]
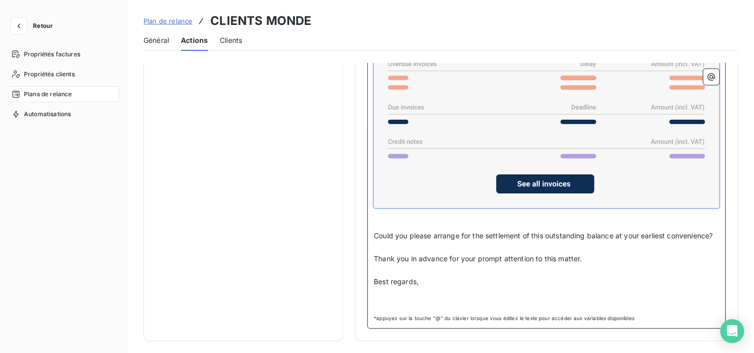
click at [239, 47] on div "Clients" at bounding box center [231, 40] width 22 height 21
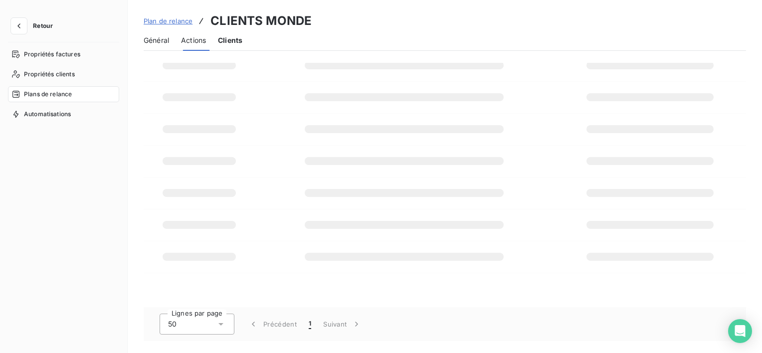
scroll to position [167, 0]
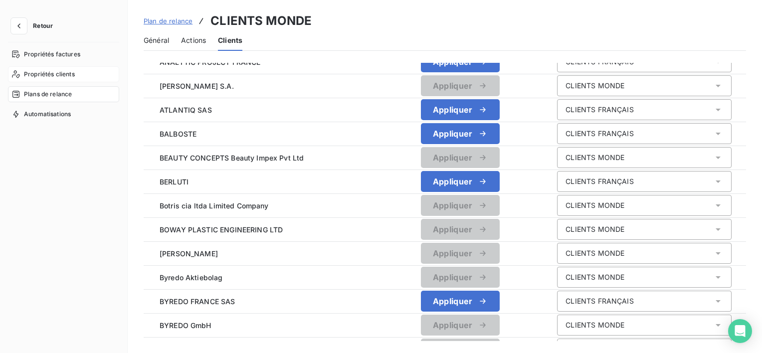
click at [80, 74] on div "Propriétés clients" at bounding box center [63, 74] width 111 height 16
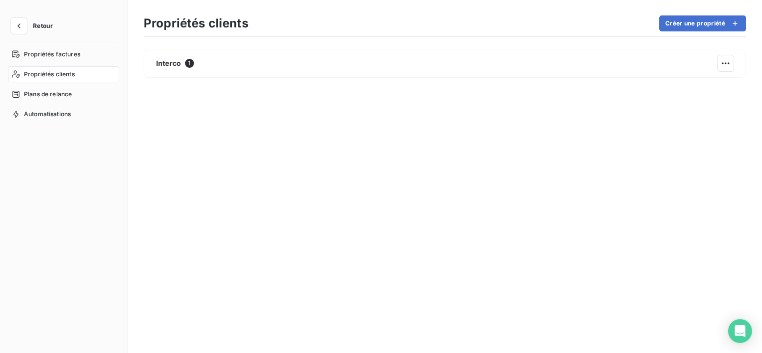
click at [72, 84] on nav "Propriétés factures Propriétés clients Plans de relance Automatisations" at bounding box center [63, 84] width 111 height 76
click at [68, 90] on span "Plans de relance" at bounding box center [48, 94] width 48 height 9
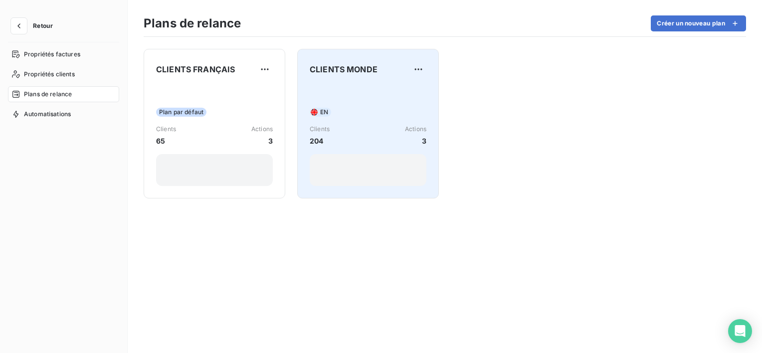
click at [333, 114] on div "EN" at bounding box center [368, 112] width 117 height 9
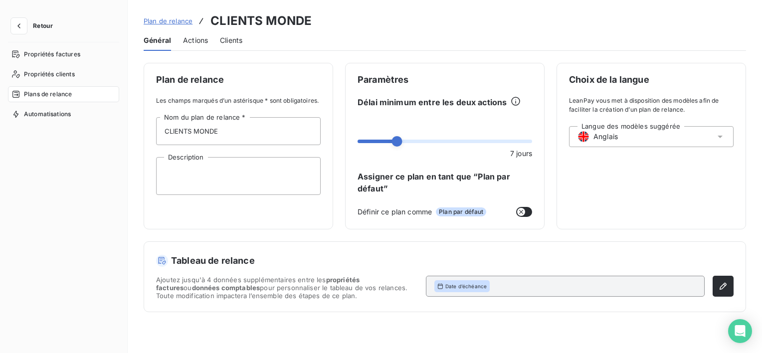
click at [455, 283] on span "Date d’échéance" at bounding box center [465, 286] width 41 height 7
click at [496, 284] on div "Date d’échéance" at bounding box center [565, 286] width 279 height 21
click at [715, 282] on button "button" at bounding box center [722, 286] width 21 height 21
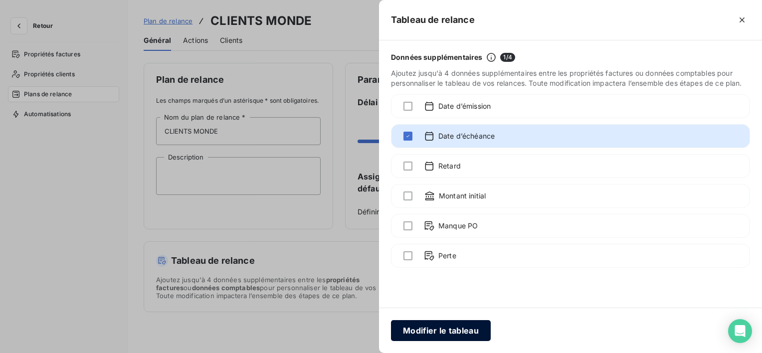
click at [457, 335] on button "Modifier le tableau" at bounding box center [441, 330] width 100 height 21
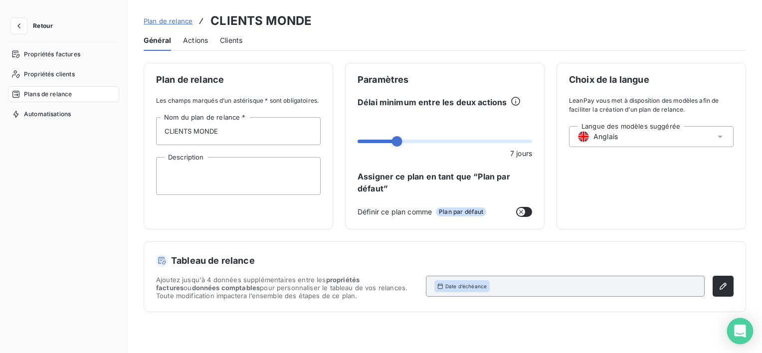
click at [744, 331] on icon "Open Intercom Messenger" at bounding box center [739, 331] width 11 height 13
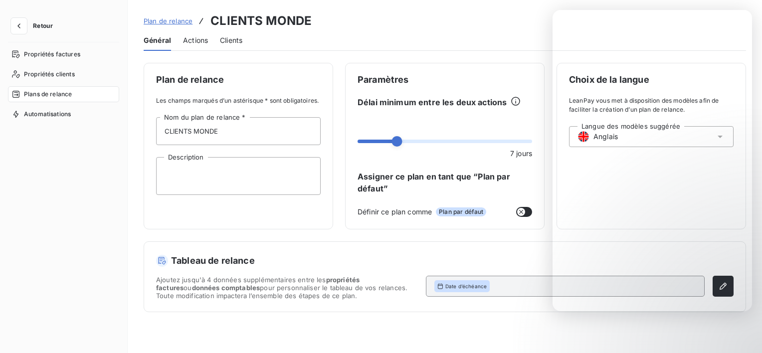
click at [480, 49] on div "Général Actions Clients" at bounding box center [445, 40] width 602 height 21
